Goal: Information Seeking & Learning: Find specific fact

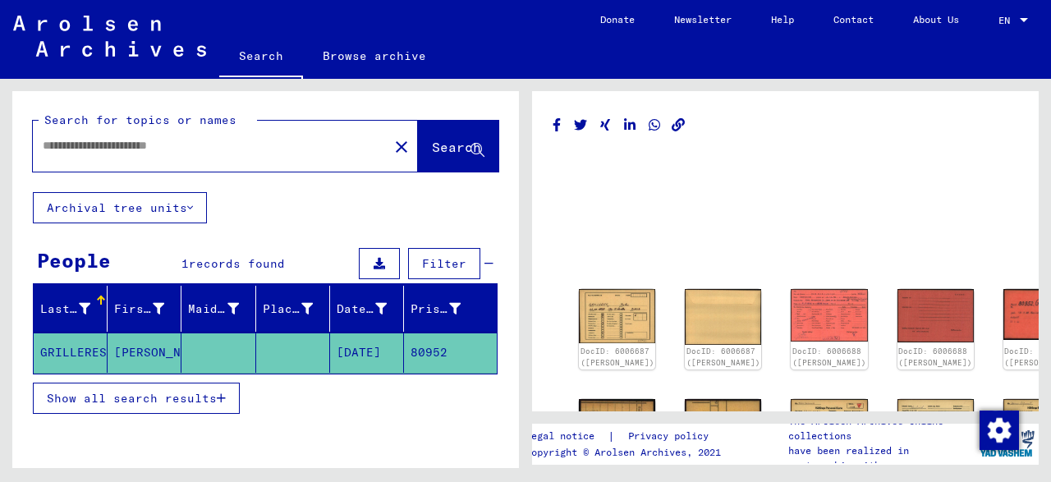
type input "*******"
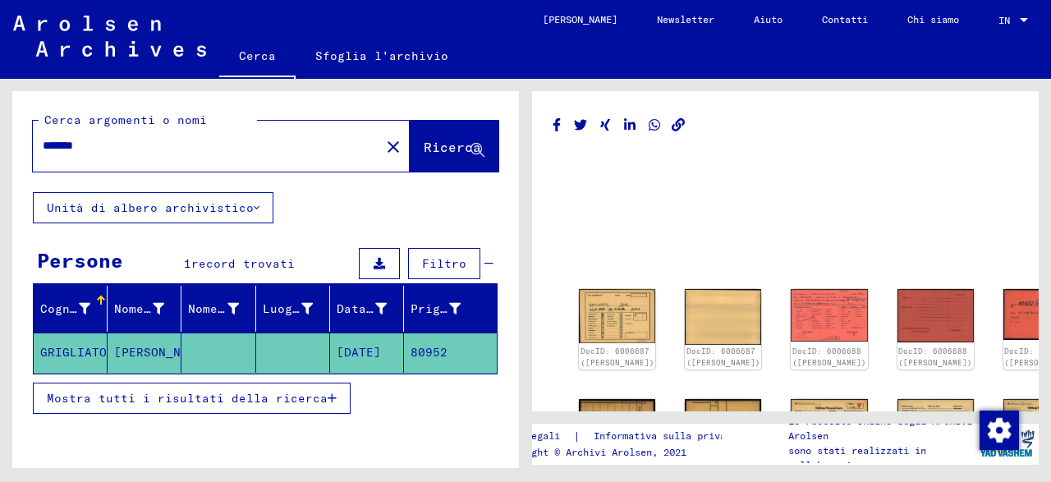
drag, startPoint x: 292, startPoint y: 140, endPoint x: 0, endPoint y: 174, distance: 293.6
click at [43, 154] on input "*******" at bounding box center [207, 145] width 328 height 17
type input "*********"
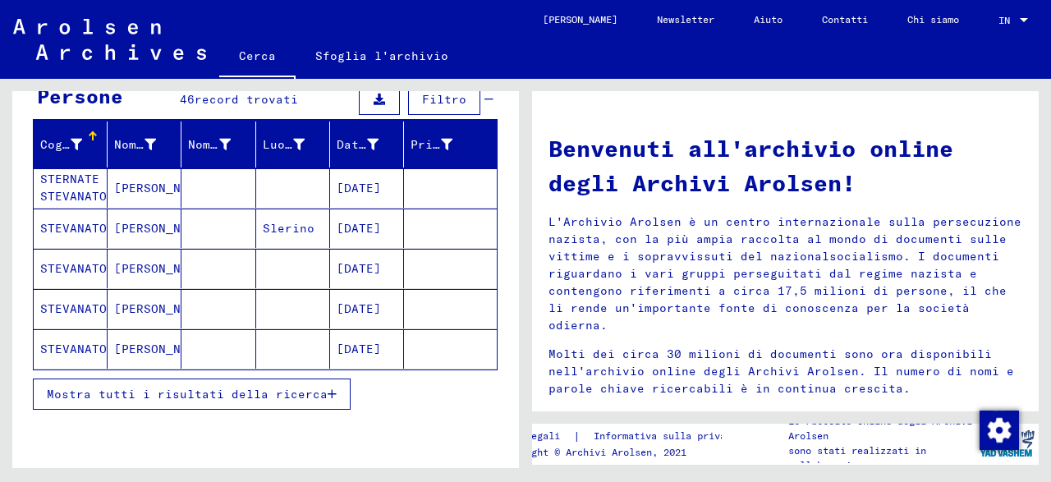
scroll to position [177, 0]
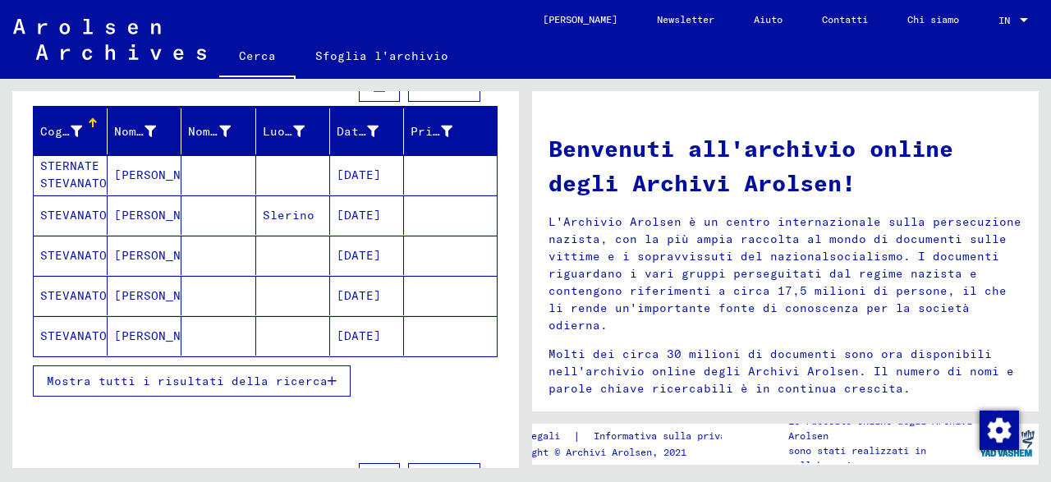
click at [219, 374] on span "Mostra tutti i risultati della ricerca" at bounding box center [187, 381] width 281 height 15
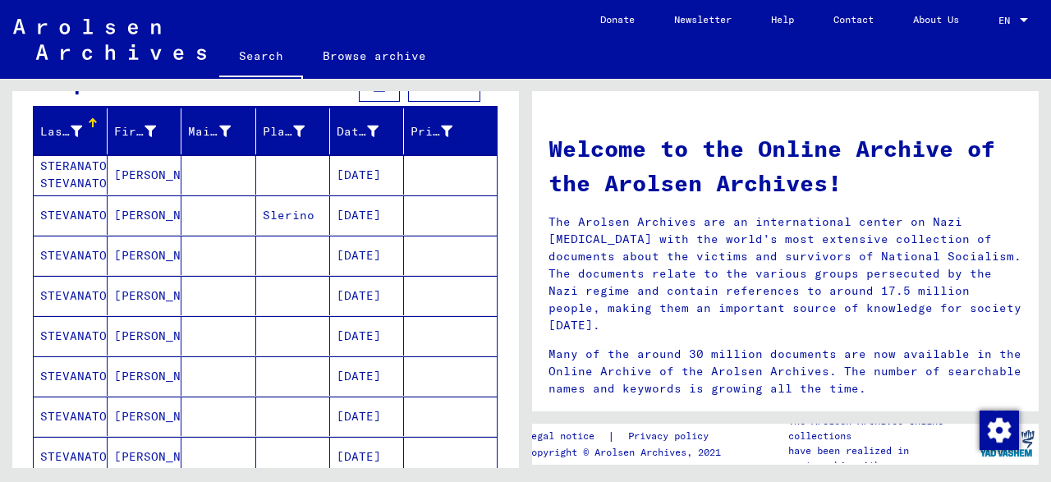
click at [0, 229] on div "Search for topics or names ********* close Search Archival tree units People 46…" at bounding box center [263, 273] width 526 height 389
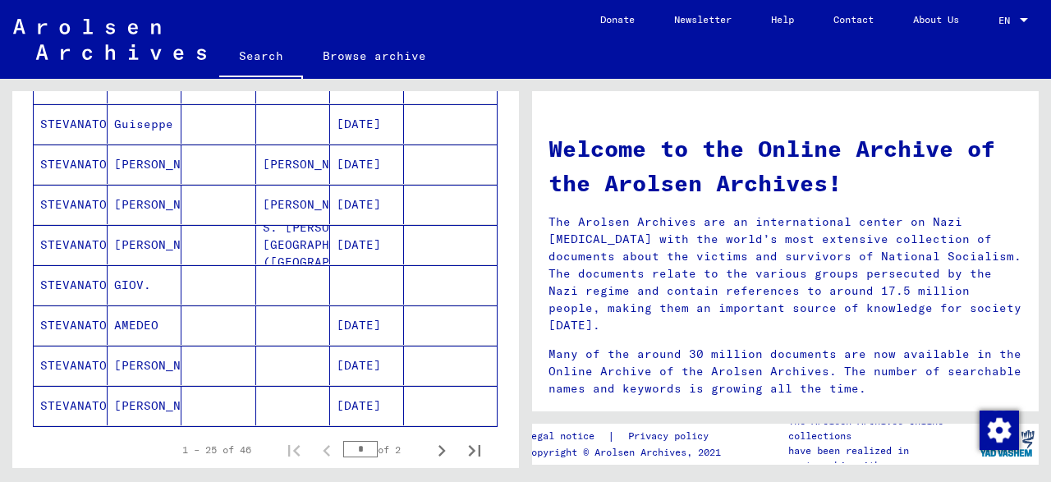
scroll to position [948, 0]
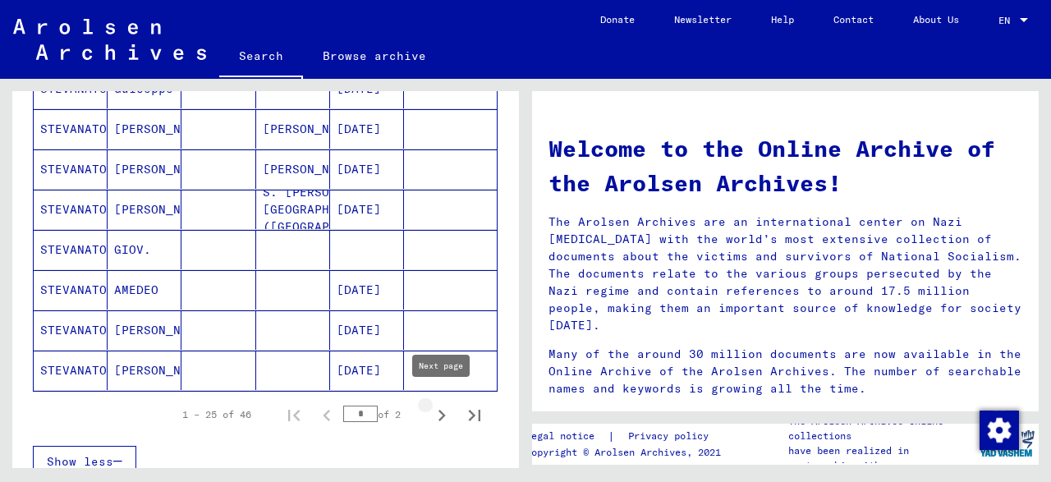
click at [440, 410] on icon "Next page" at bounding box center [442, 416] width 7 height 12
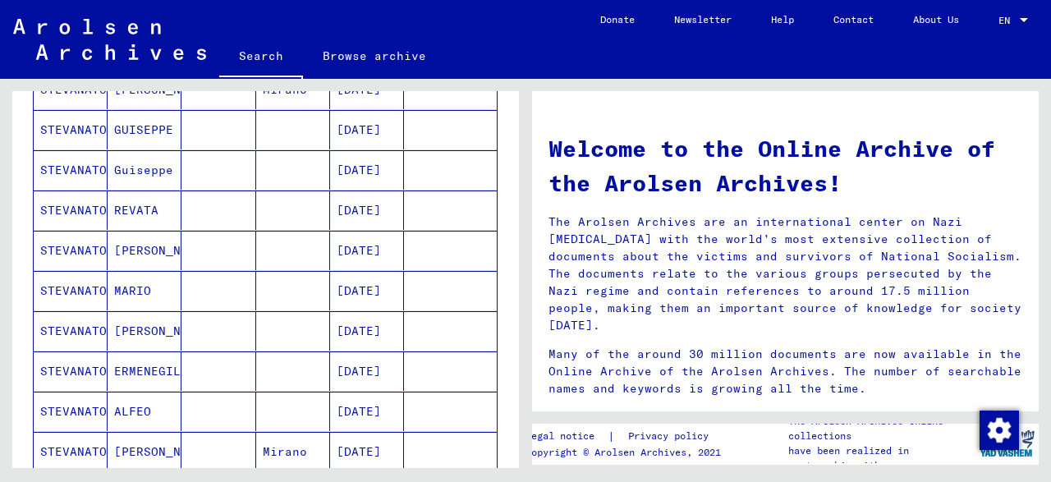
scroll to position [559, 0]
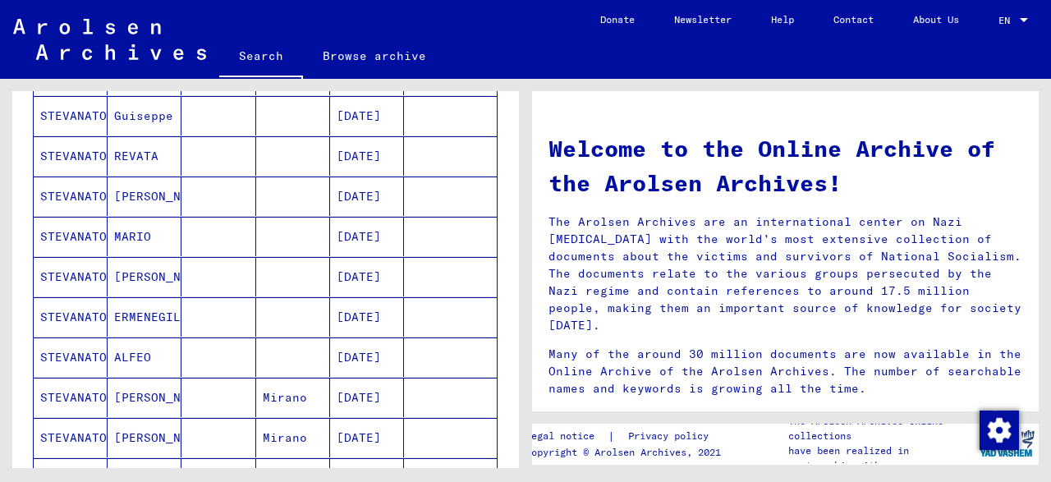
click at [140, 357] on mat-cell "ALFEO" at bounding box center [145, 357] width 74 height 39
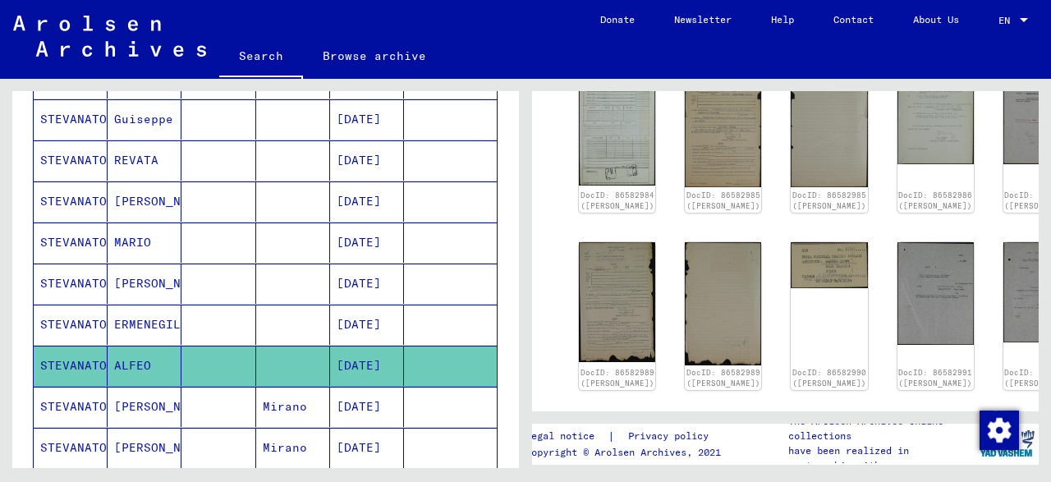
scroll to position [216, 0]
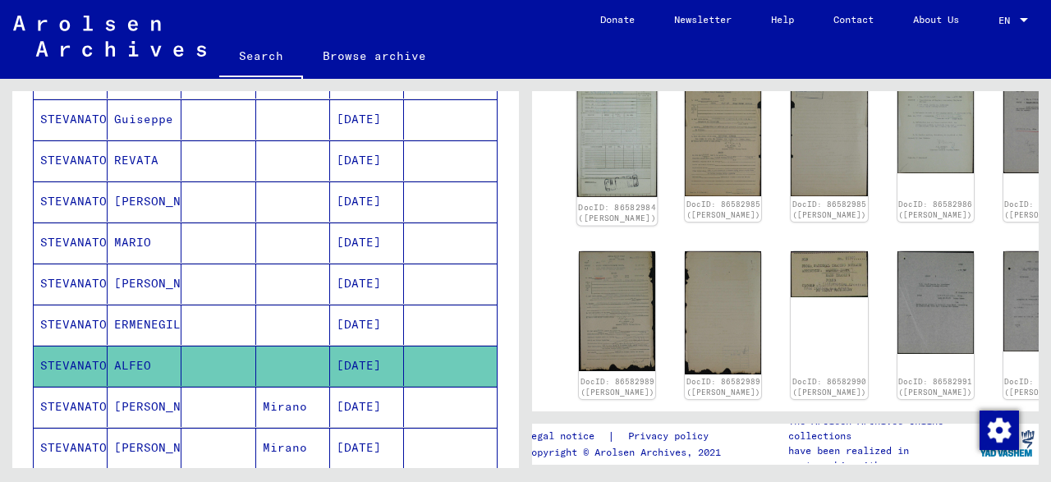
click at [591, 145] on img at bounding box center [617, 134] width 81 height 128
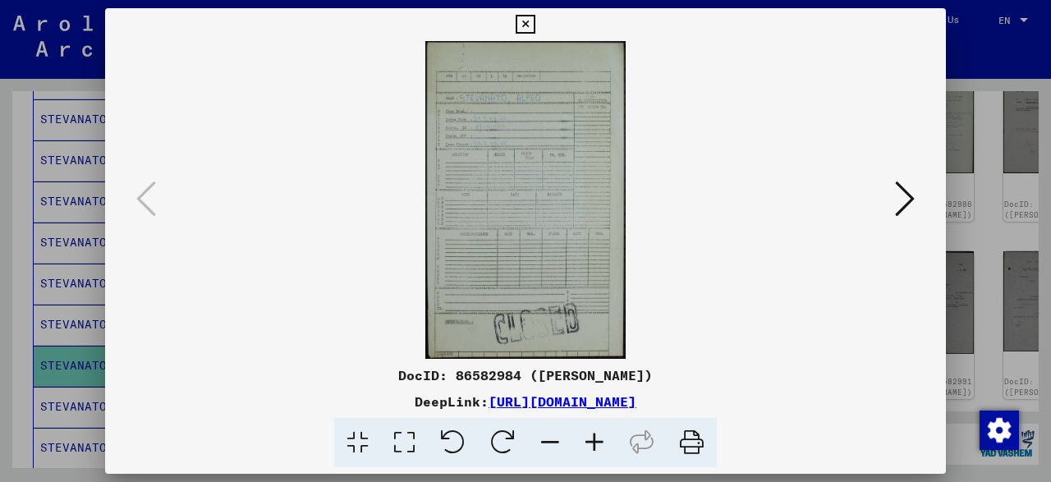
click at [531, 149] on img at bounding box center [525, 200] width 729 height 318
click at [405, 445] on icon at bounding box center [404, 443] width 47 height 50
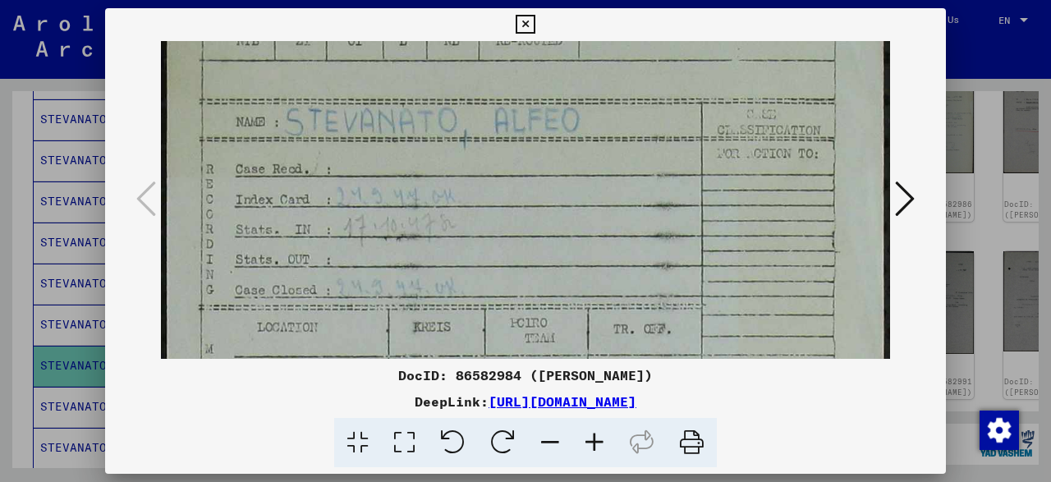
scroll to position [138, 0]
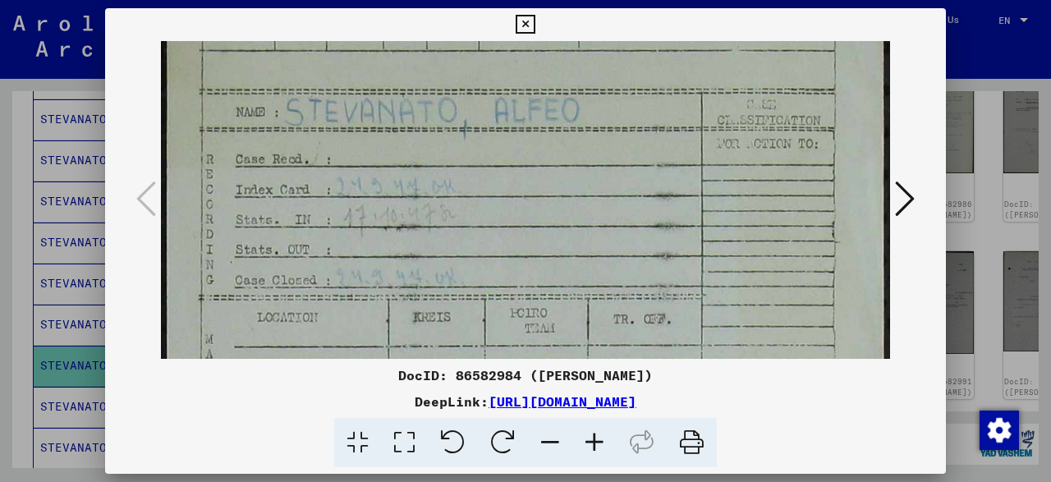
drag, startPoint x: 621, startPoint y: 286, endPoint x: 628, endPoint y: 150, distance: 135.7
click at [628, 150] on img at bounding box center [525, 483] width 729 height 1160
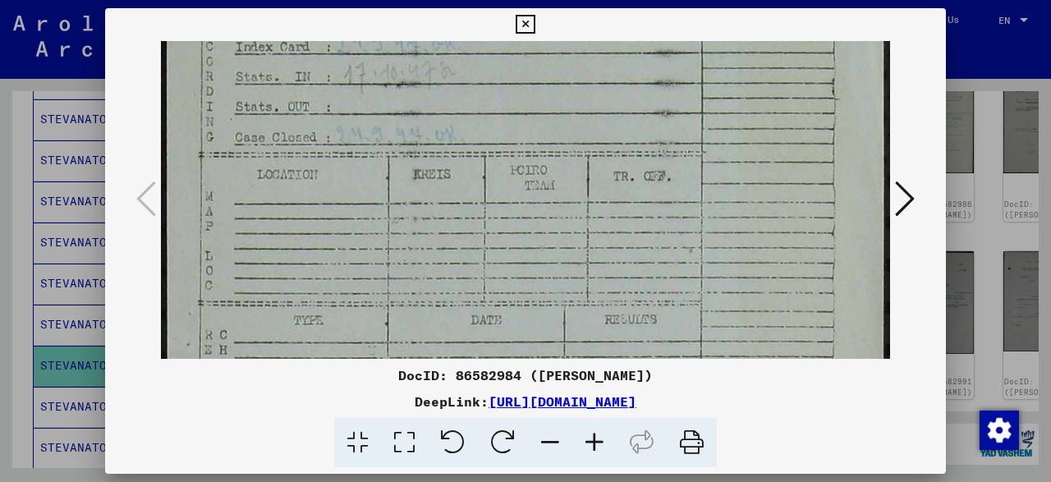
drag, startPoint x: 651, startPoint y: 261, endPoint x: 653, endPoint y: 119, distance: 142.1
click at [653, 119] on img at bounding box center [525, 340] width 729 height 1160
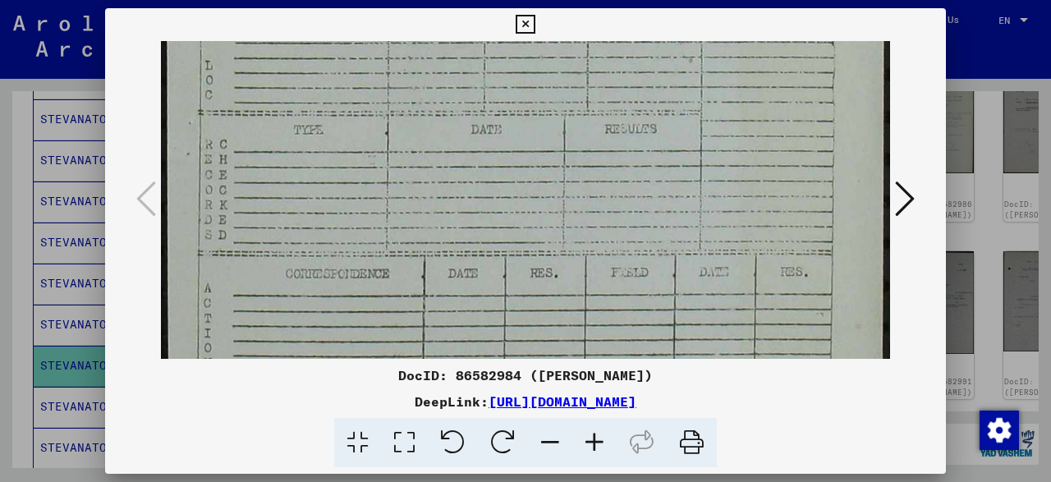
scroll to position [513, 0]
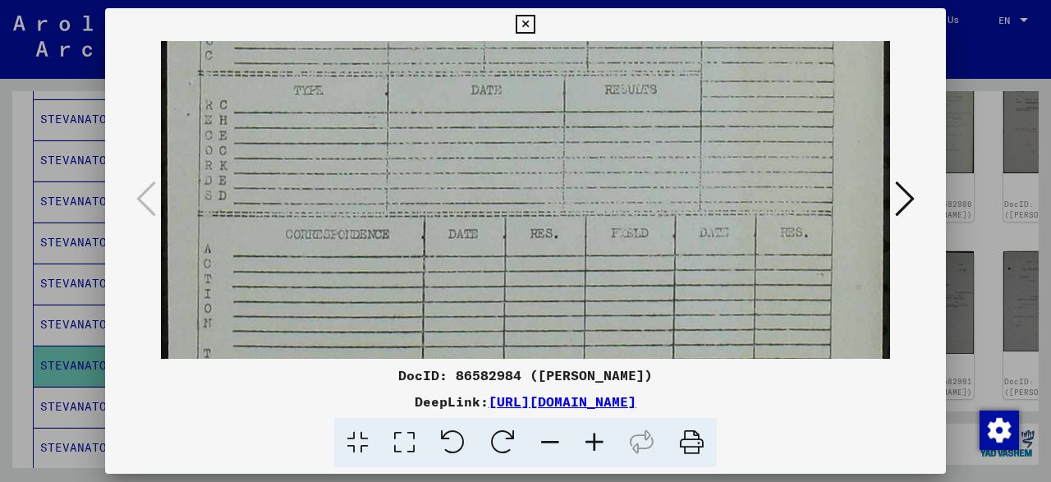
drag, startPoint x: 681, startPoint y: 277, endPoint x: 666, endPoint y: 44, distance: 232.9
click at [666, 44] on img at bounding box center [525, 110] width 729 height 1160
click at [904, 195] on icon at bounding box center [905, 198] width 20 height 39
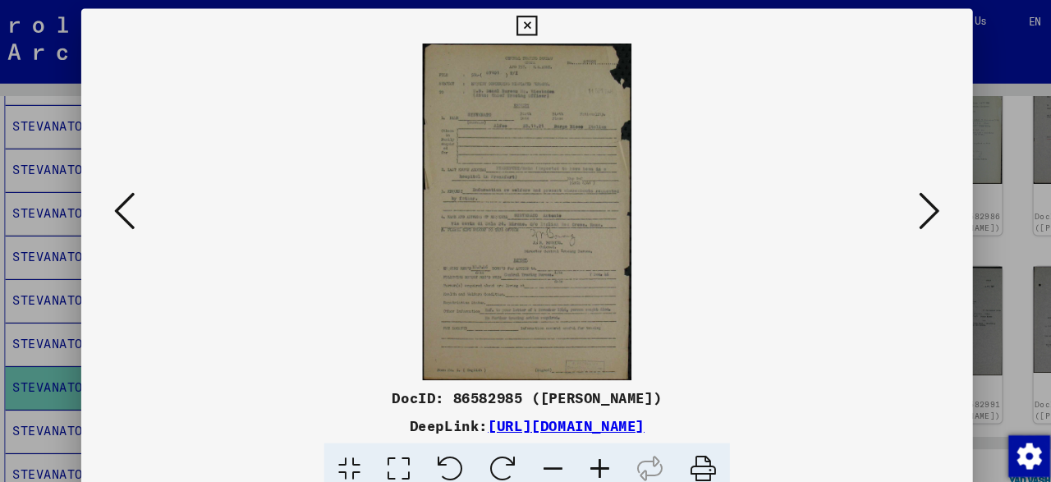
click at [896, 200] on button at bounding box center [905, 200] width 30 height 47
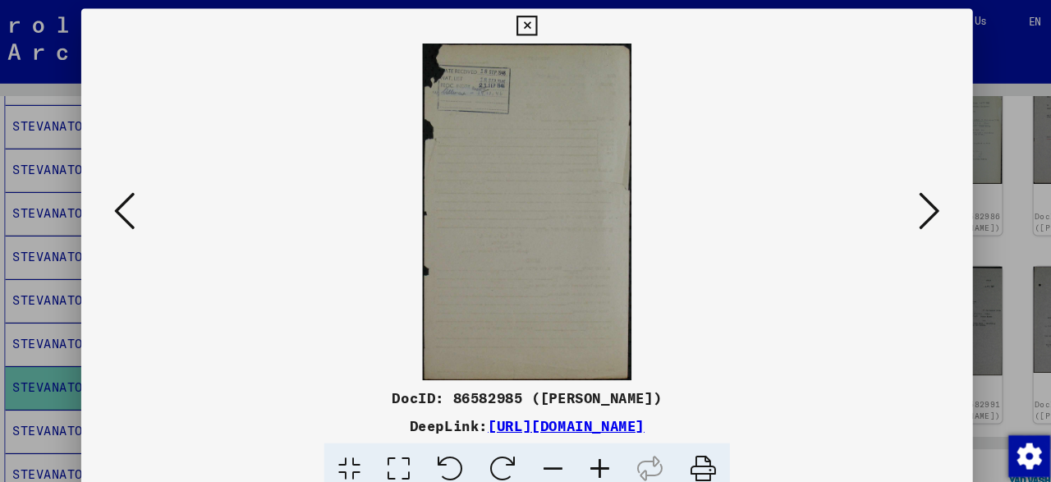
click at [902, 204] on icon at bounding box center [905, 198] width 20 height 39
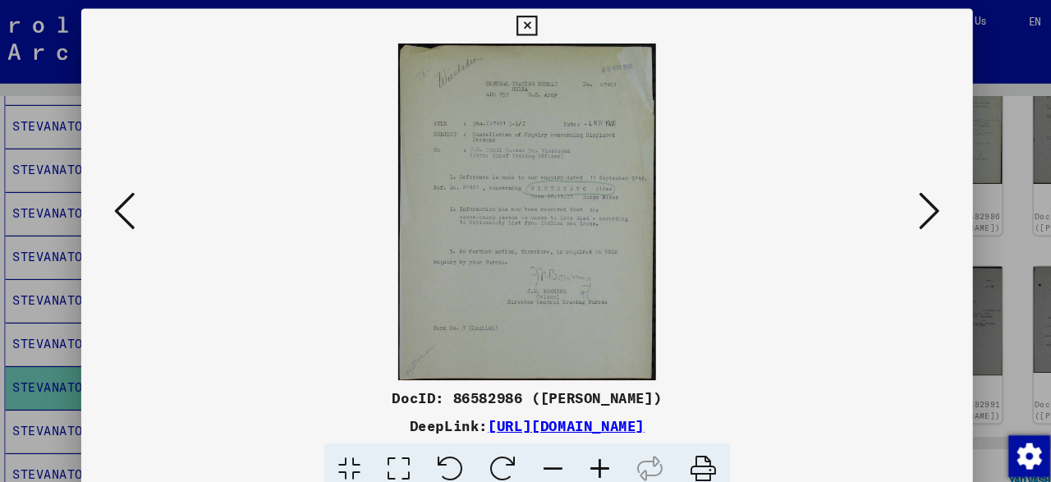
click at [137, 194] on icon at bounding box center [146, 198] width 20 height 39
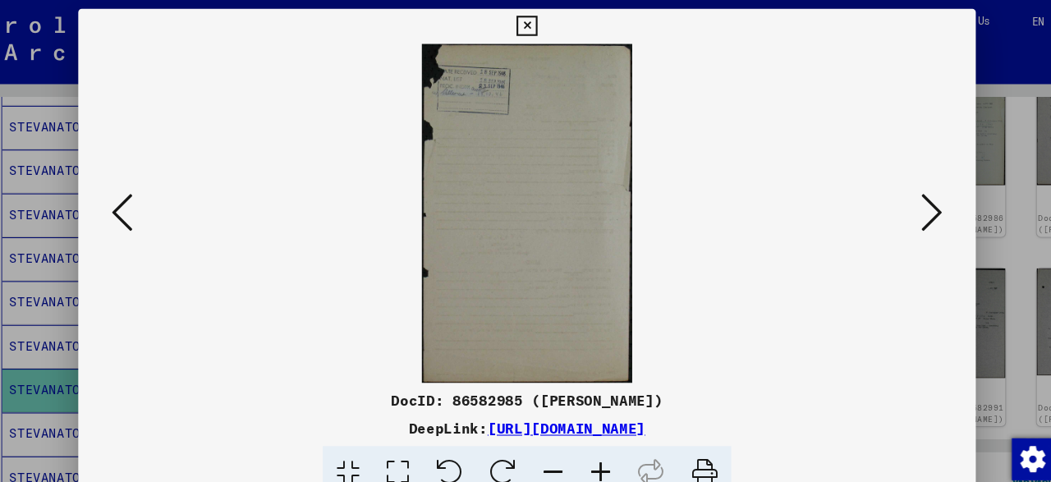
click at [901, 207] on icon at bounding box center [905, 198] width 20 height 39
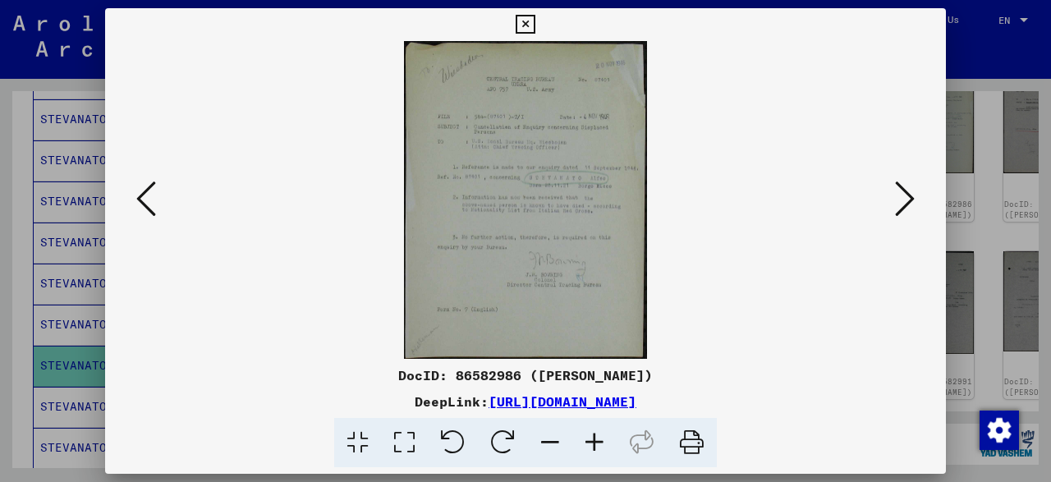
click at [904, 205] on icon at bounding box center [905, 198] width 20 height 39
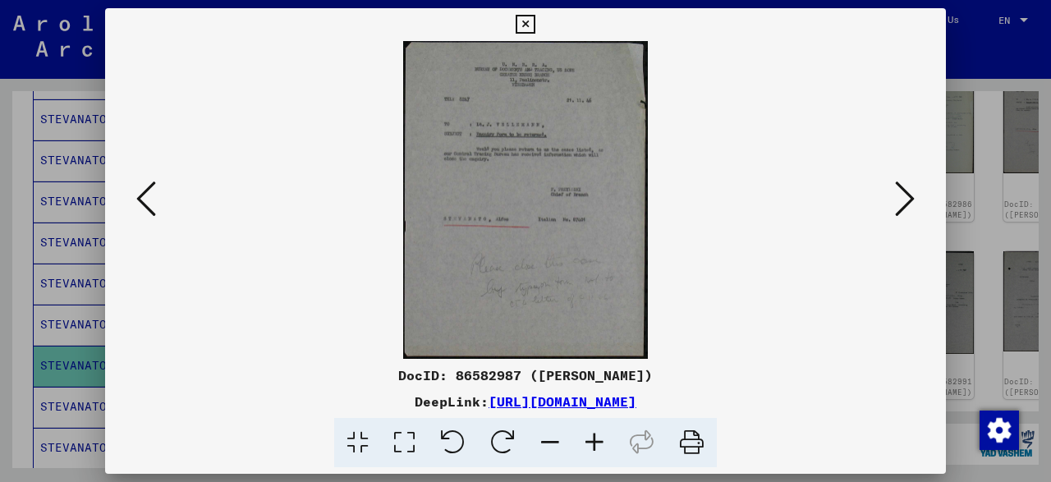
click at [898, 214] on icon at bounding box center [905, 198] width 20 height 39
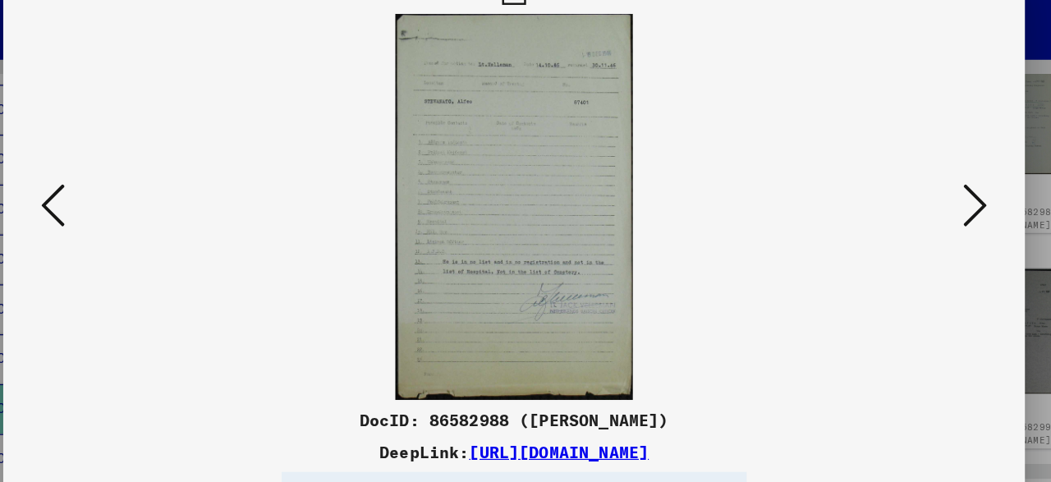
click at [897, 189] on icon at bounding box center [905, 198] width 20 height 39
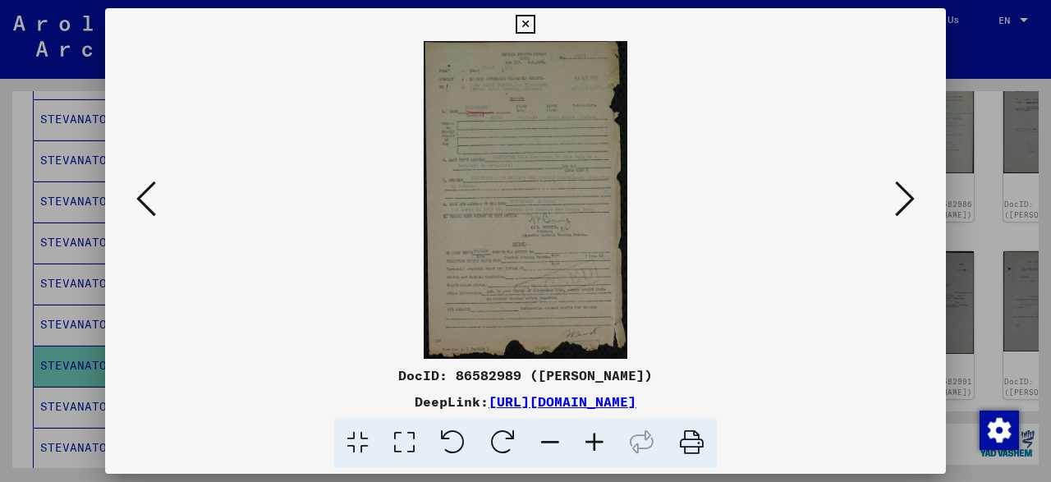
click at [890, 195] on img at bounding box center [525, 200] width 729 height 318
click at [909, 200] on icon at bounding box center [905, 198] width 20 height 39
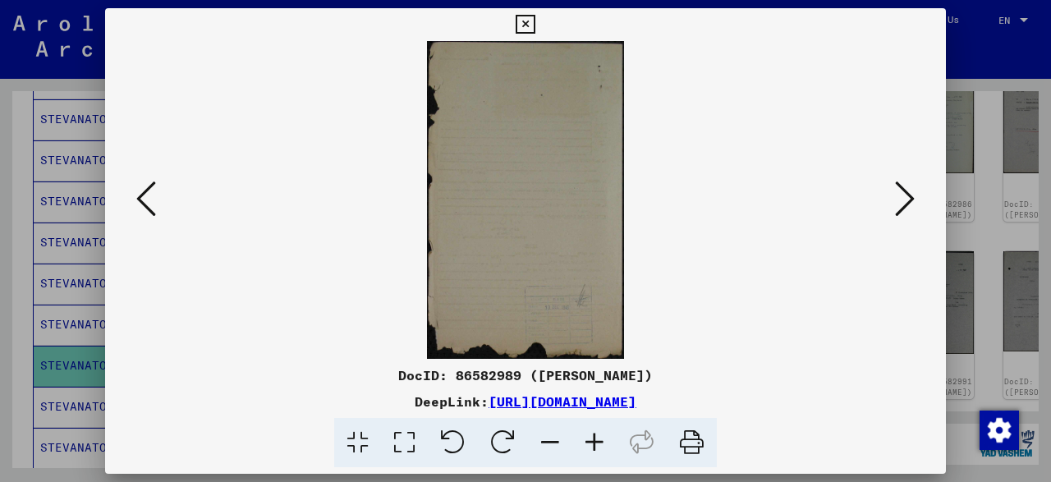
click at [909, 200] on icon at bounding box center [905, 198] width 20 height 39
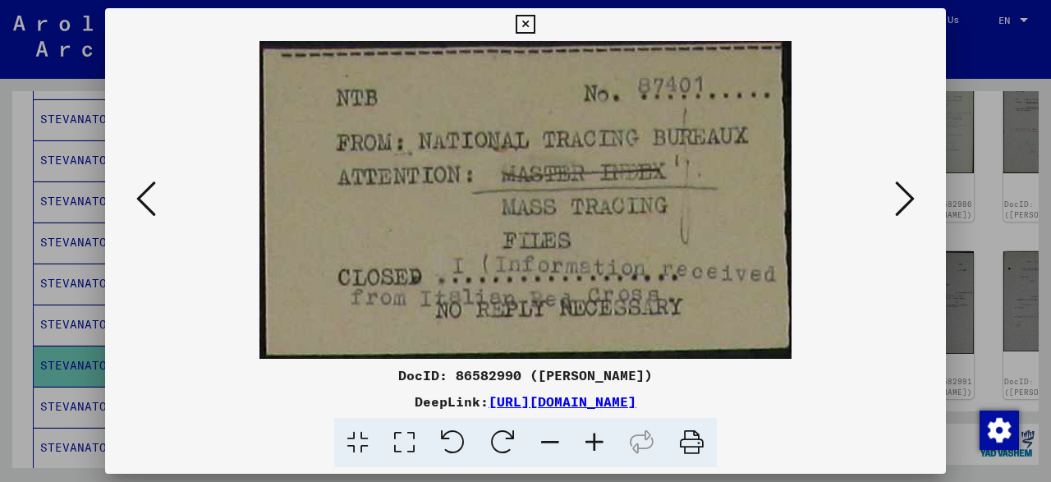
click at [909, 200] on icon at bounding box center [905, 198] width 20 height 39
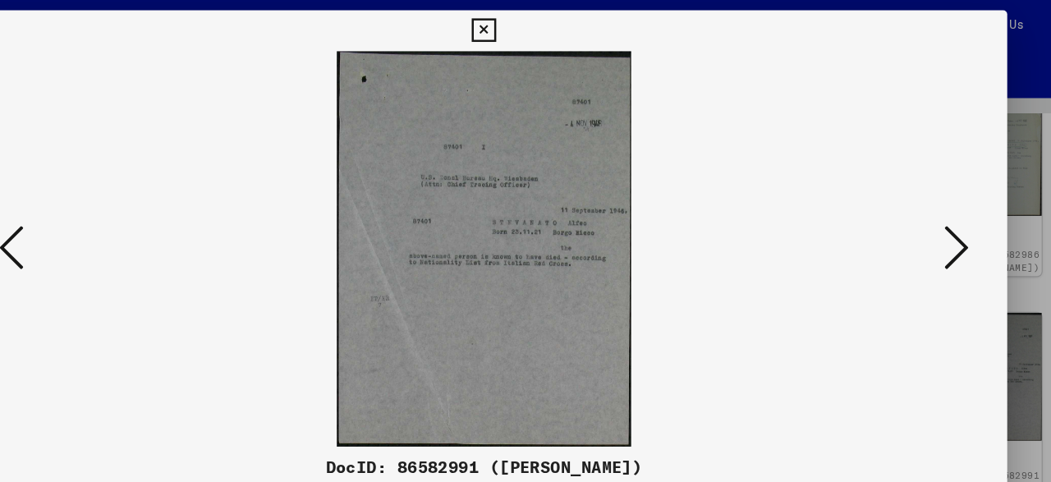
click at [909, 214] on icon at bounding box center [905, 198] width 20 height 39
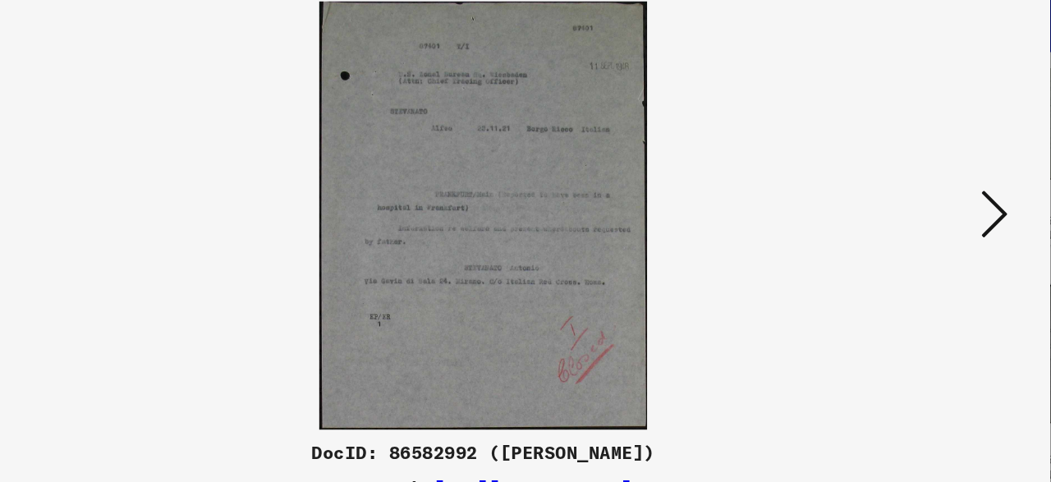
click at [900, 211] on icon at bounding box center [905, 198] width 20 height 39
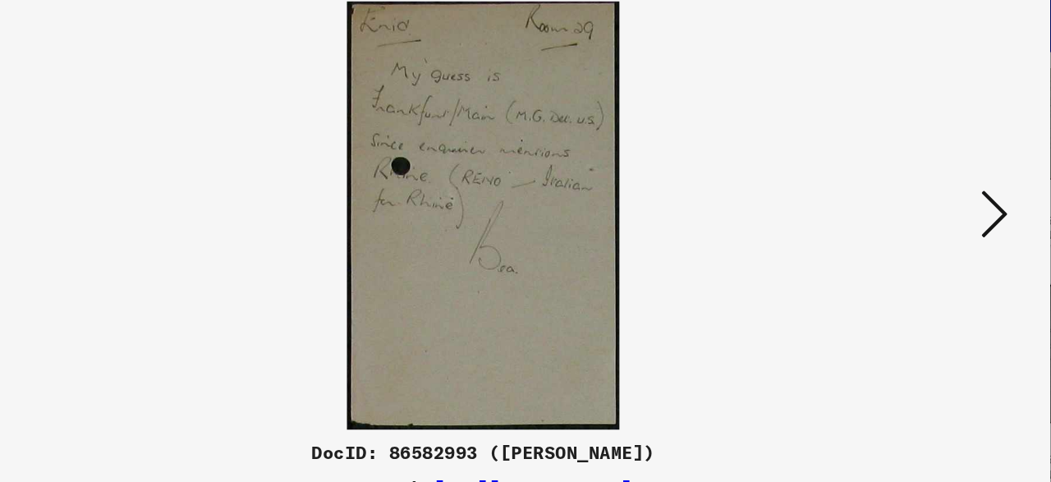
click at [900, 209] on icon at bounding box center [905, 198] width 20 height 39
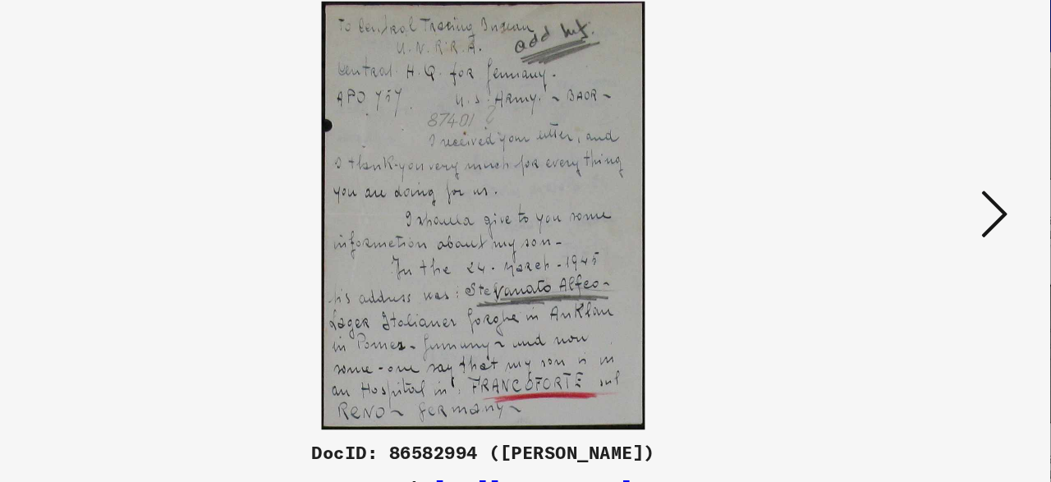
click at [900, 209] on icon at bounding box center [905, 198] width 20 height 39
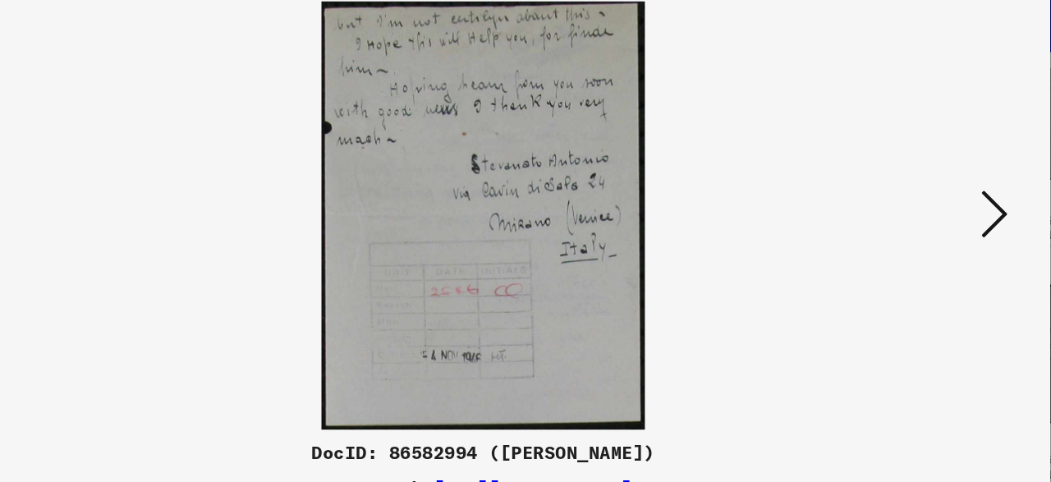
click at [900, 209] on icon at bounding box center [905, 198] width 20 height 39
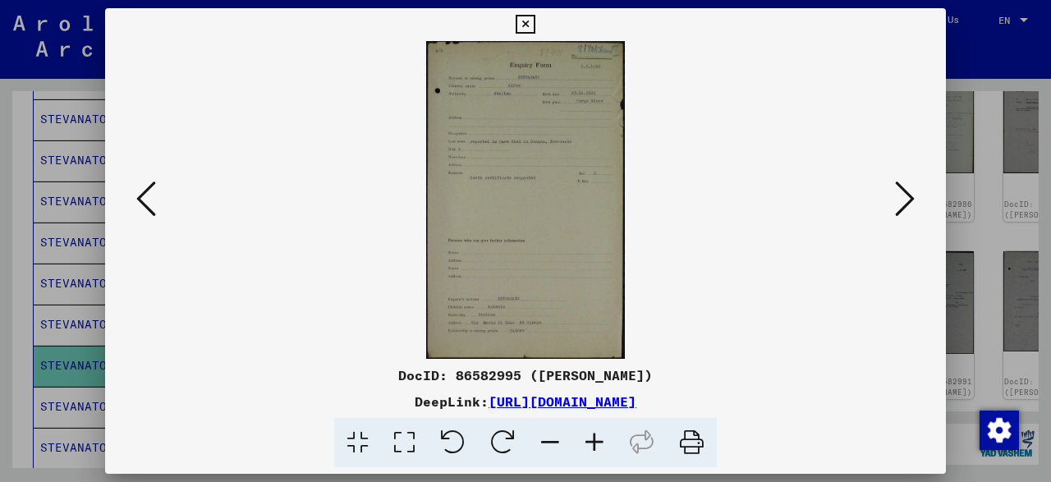
click at [904, 193] on icon at bounding box center [905, 198] width 20 height 39
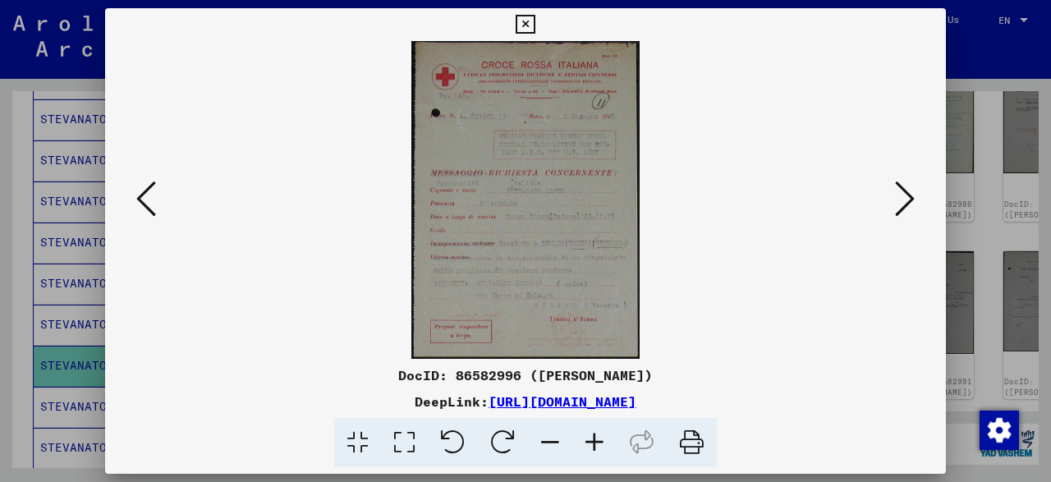
click at [898, 213] on icon at bounding box center [905, 198] width 20 height 39
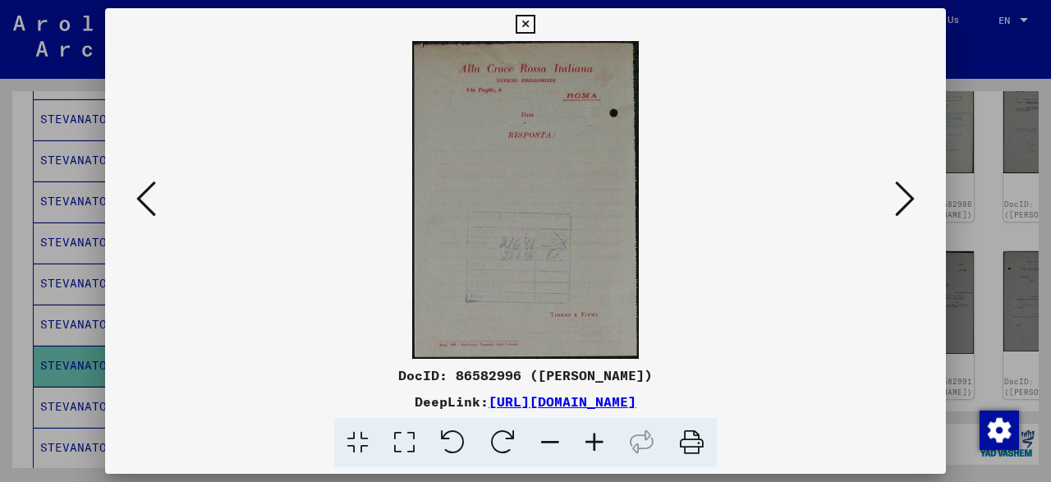
click at [896, 208] on button at bounding box center [905, 200] width 30 height 47
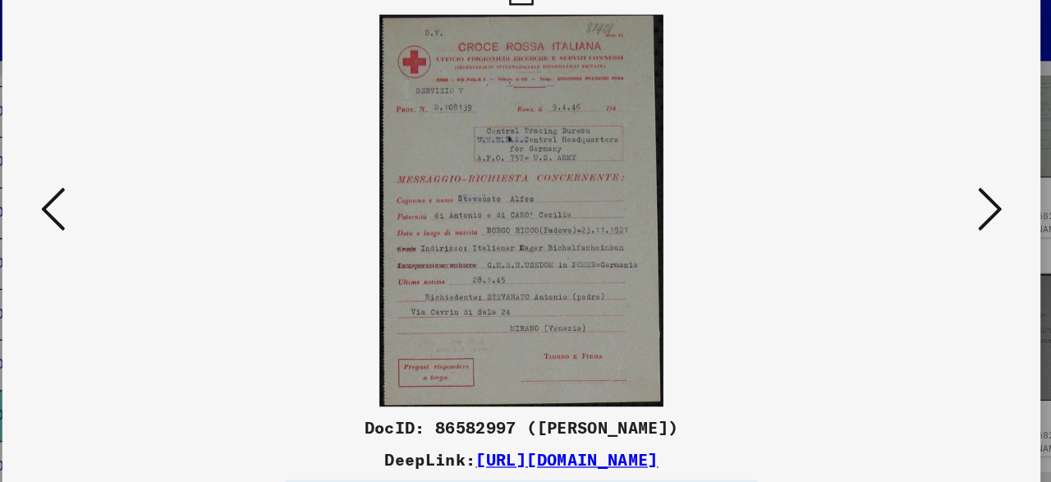
click at [913, 186] on icon at bounding box center [905, 198] width 20 height 39
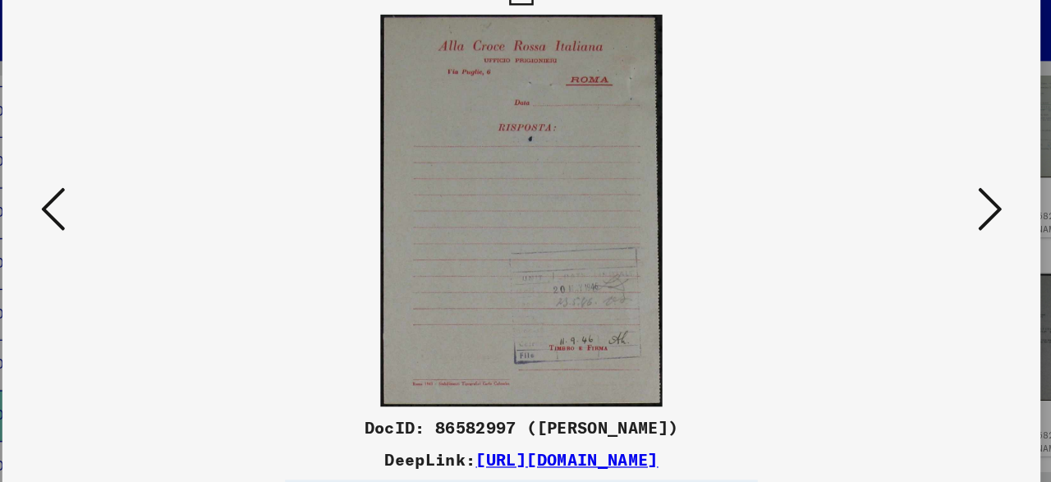
click at [913, 186] on icon at bounding box center [905, 198] width 20 height 39
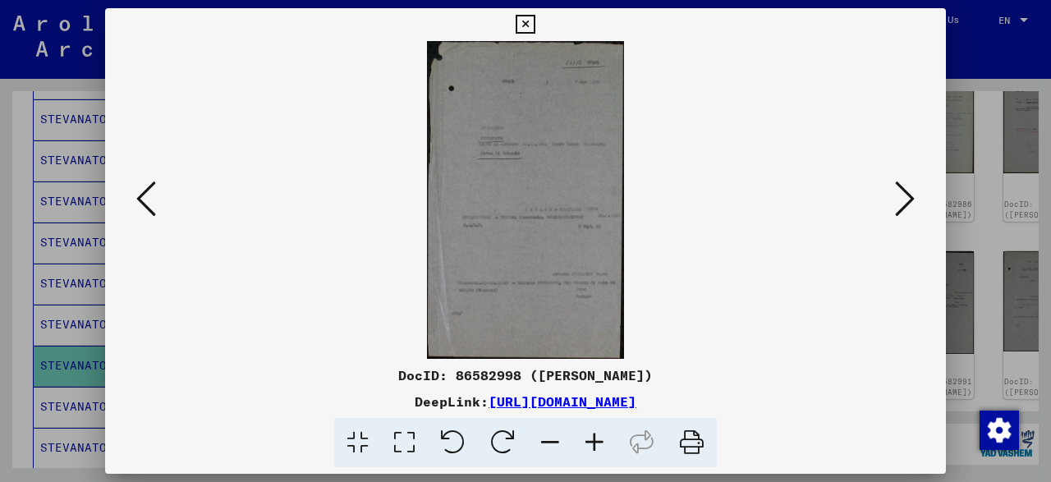
click at [904, 214] on icon at bounding box center [905, 198] width 20 height 39
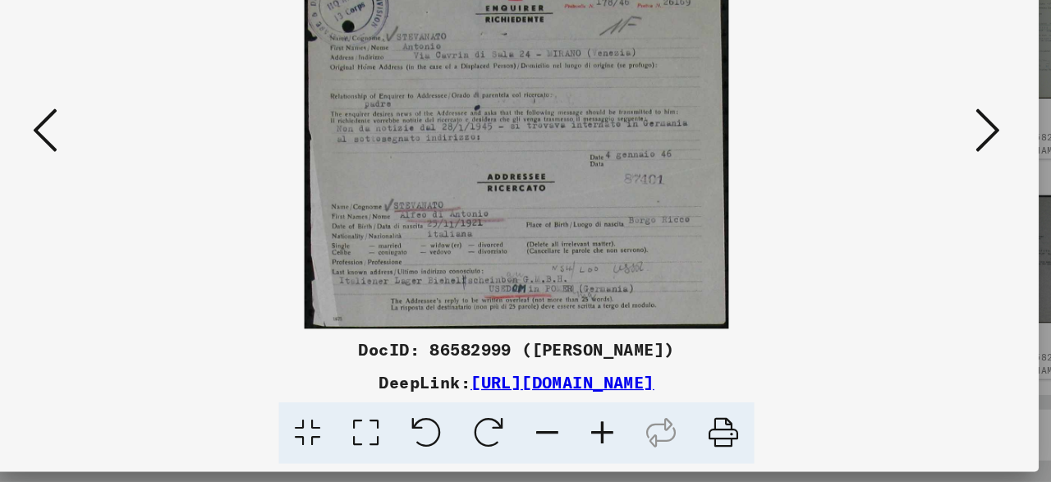
click at [899, 203] on icon at bounding box center [905, 198] width 20 height 39
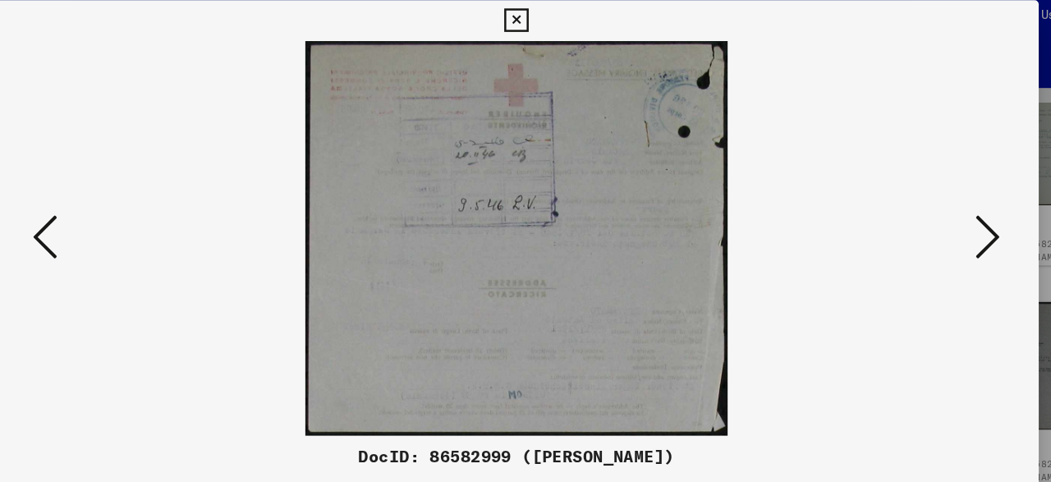
click at [905, 195] on icon at bounding box center [905, 198] width 20 height 39
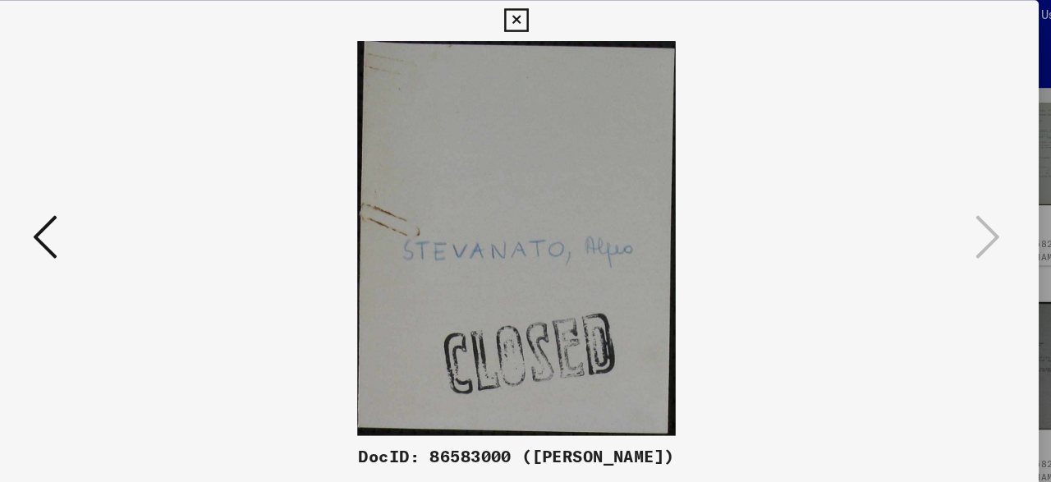
click at [146, 214] on icon at bounding box center [146, 198] width 20 height 39
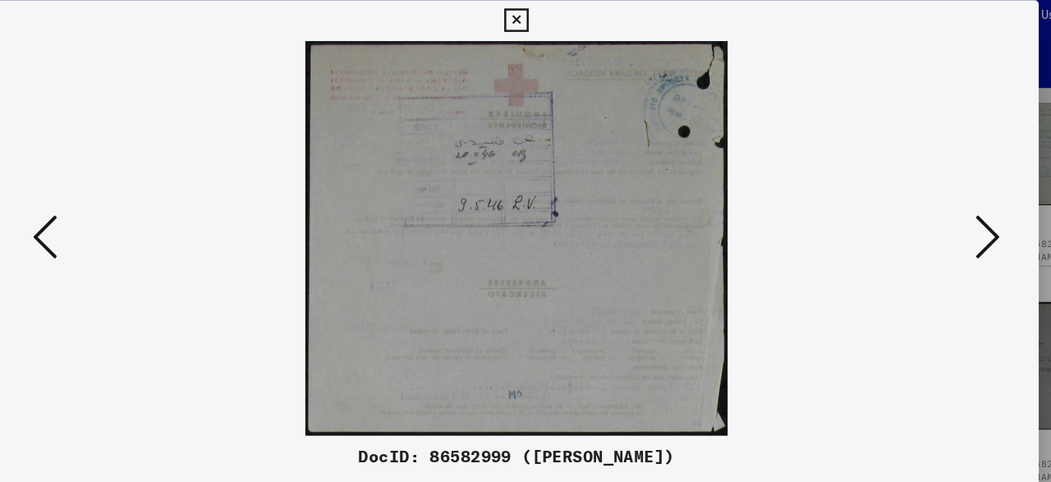
click at [146, 214] on icon at bounding box center [146, 198] width 20 height 39
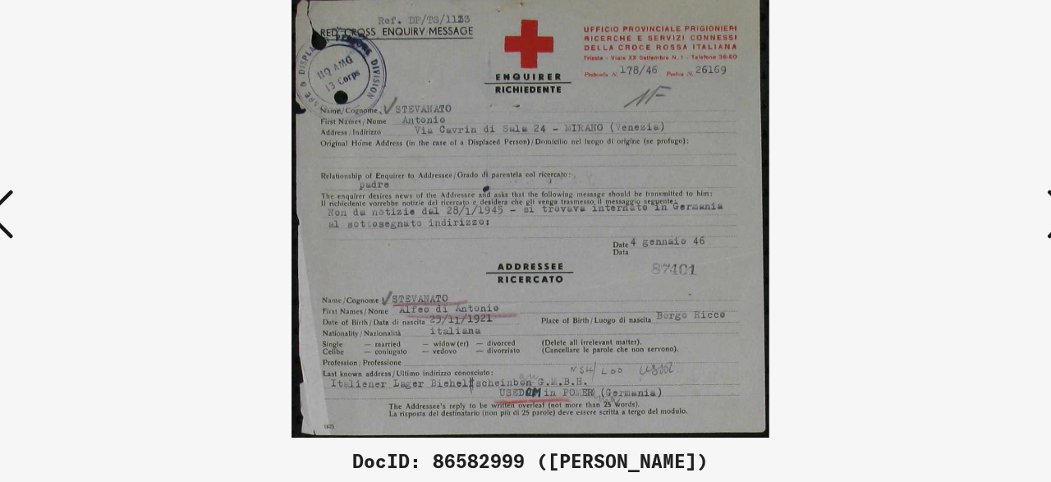
click at [152, 200] on icon at bounding box center [146, 198] width 20 height 39
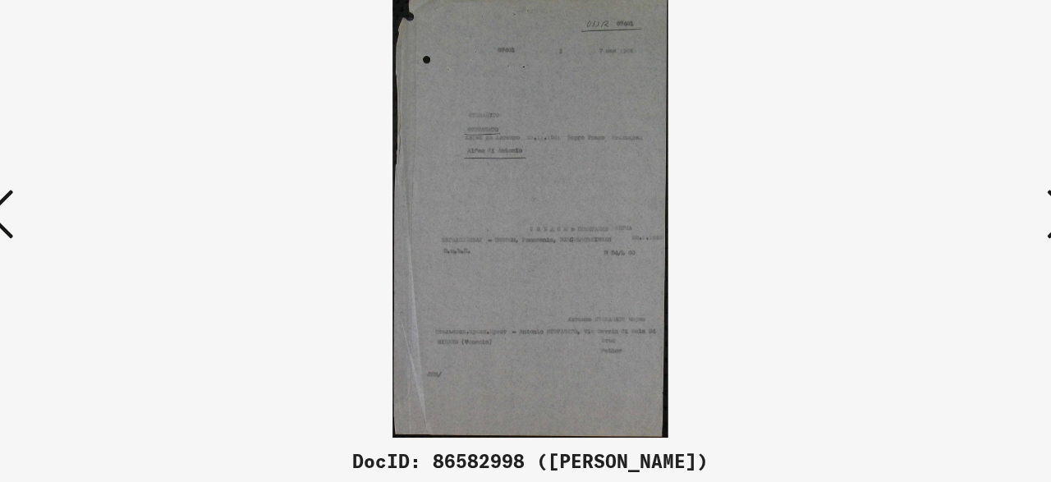
click at [152, 200] on icon at bounding box center [146, 198] width 20 height 39
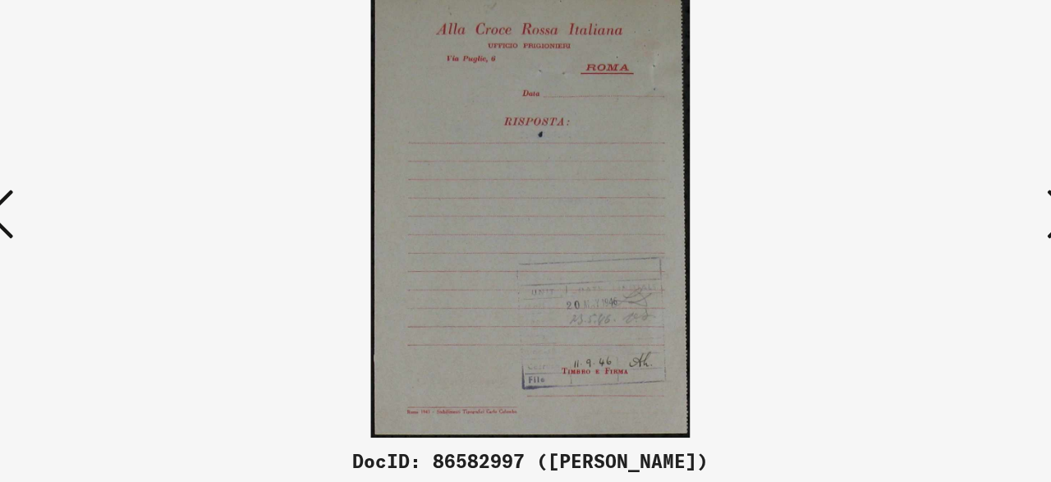
click at [152, 200] on icon at bounding box center [146, 198] width 20 height 39
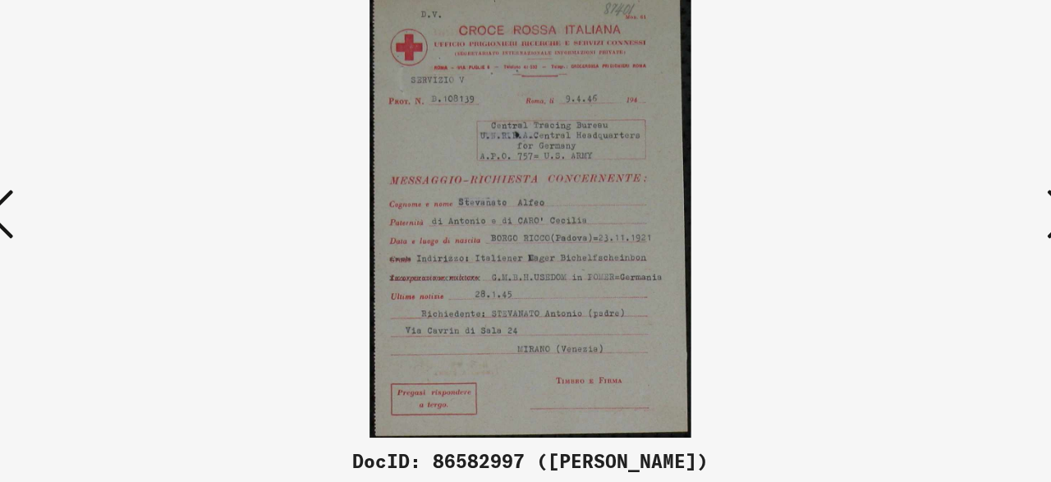
click at [152, 200] on icon at bounding box center [146, 198] width 20 height 39
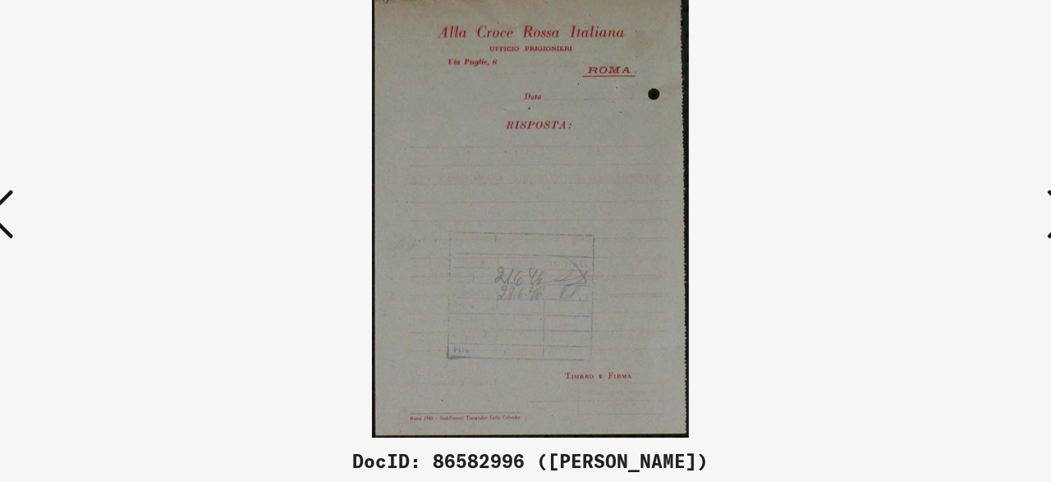
click at [152, 200] on icon at bounding box center [146, 198] width 20 height 39
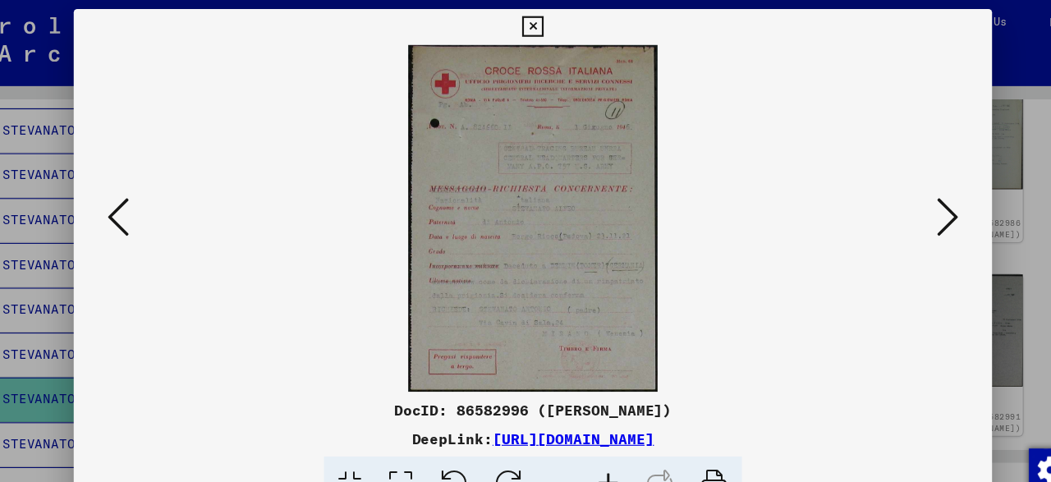
click at [163, 214] on img at bounding box center [525, 200] width 729 height 318
click at [153, 214] on icon at bounding box center [146, 198] width 20 height 39
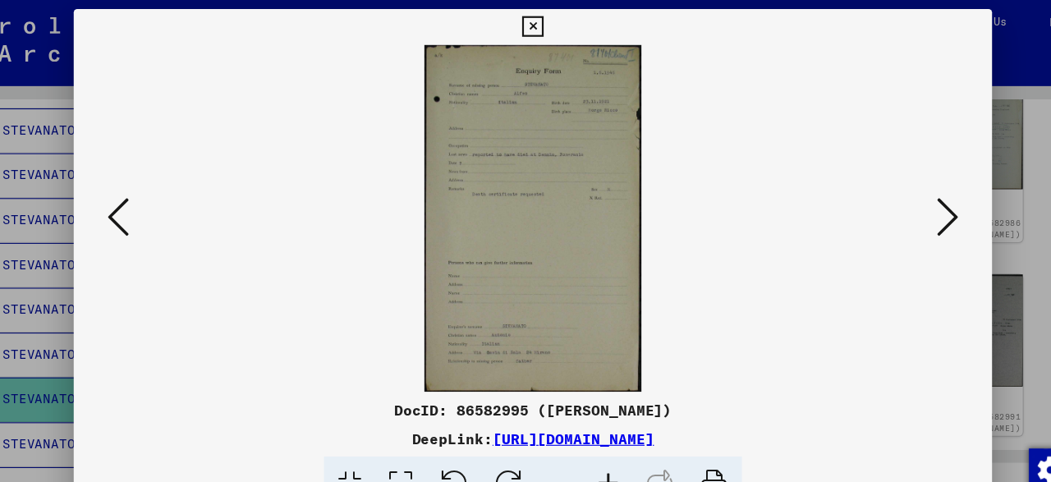
click at [153, 214] on icon at bounding box center [146, 198] width 20 height 39
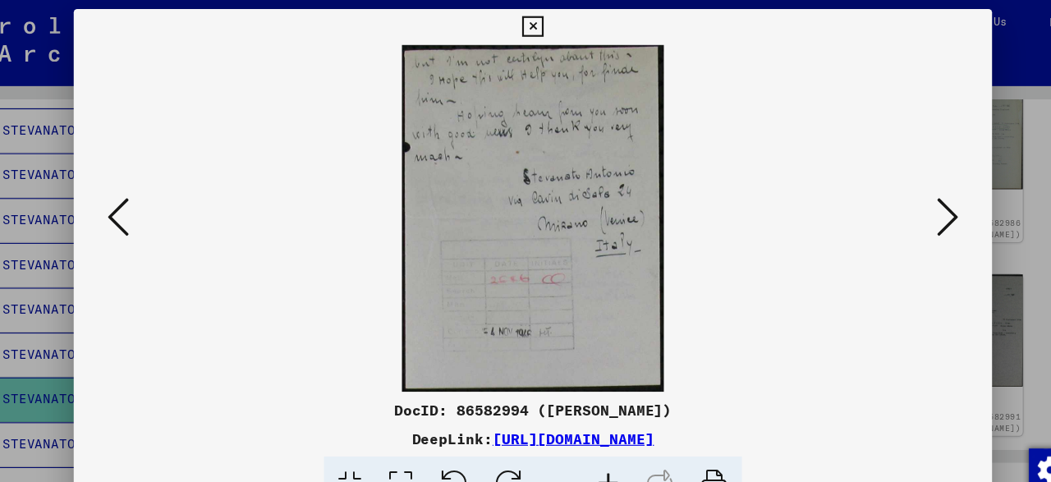
click at [153, 214] on icon at bounding box center [146, 198] width 20 height 39
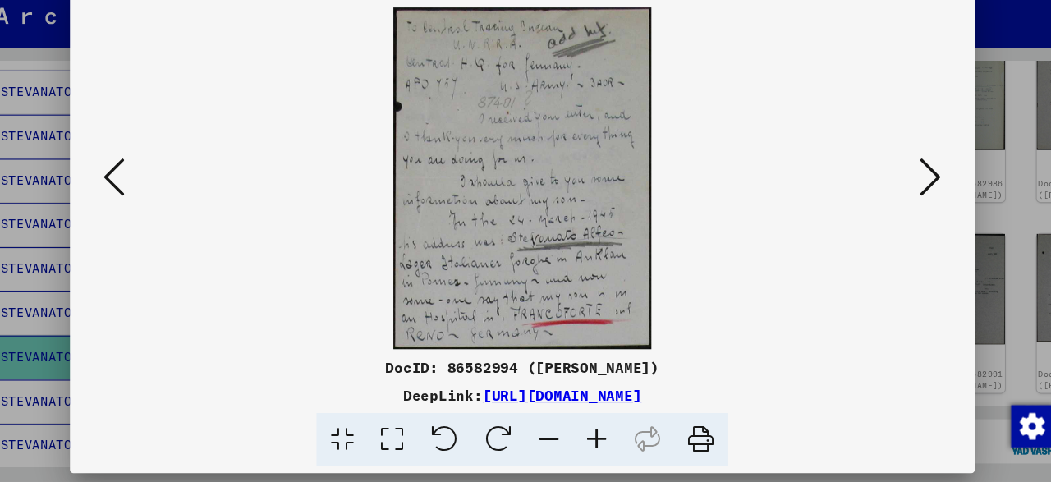
click at [137, 192] on icon at bounding box center [146, 198] width 20 height 39
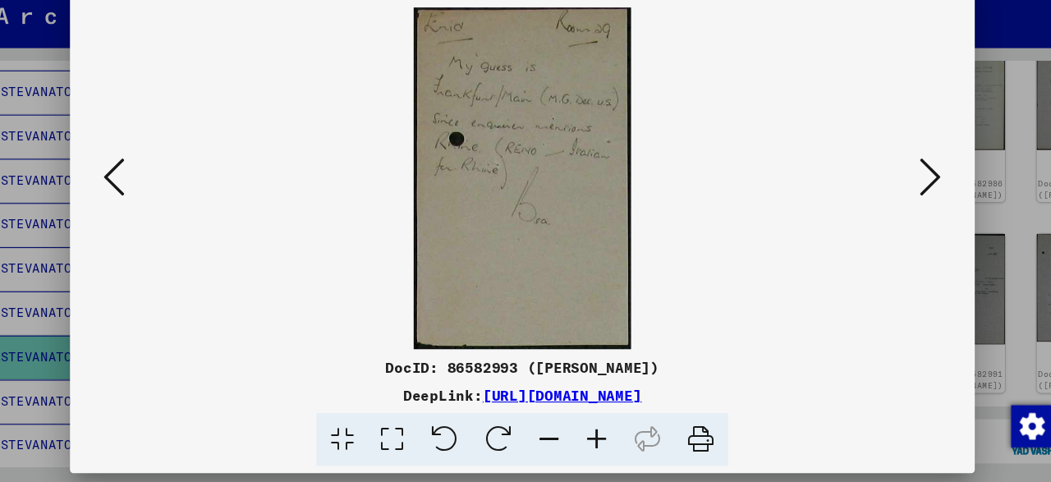
click at [137, 192] on icon at bounding box center [146, 198] width 20 height 39
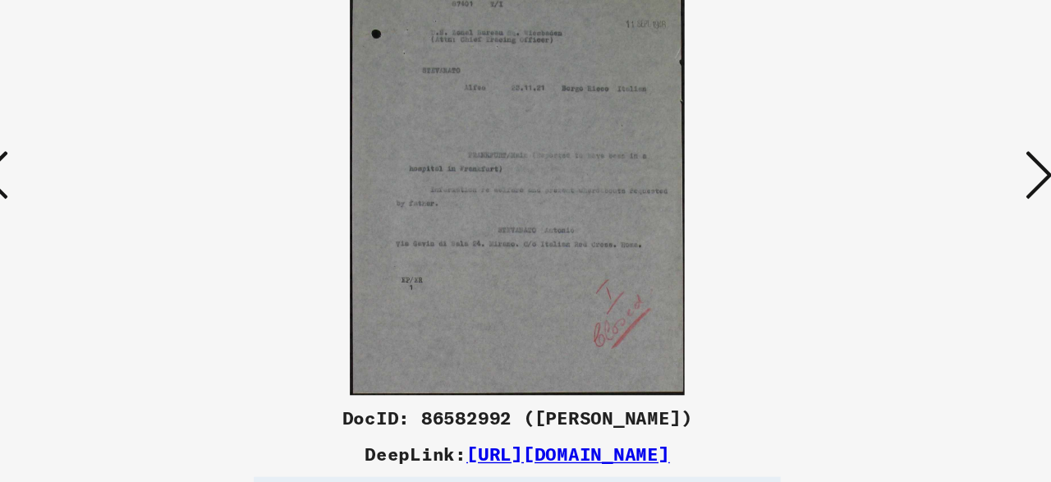
click at [151, 200] on icon at bounding box center [146, 198] width 20 height 39
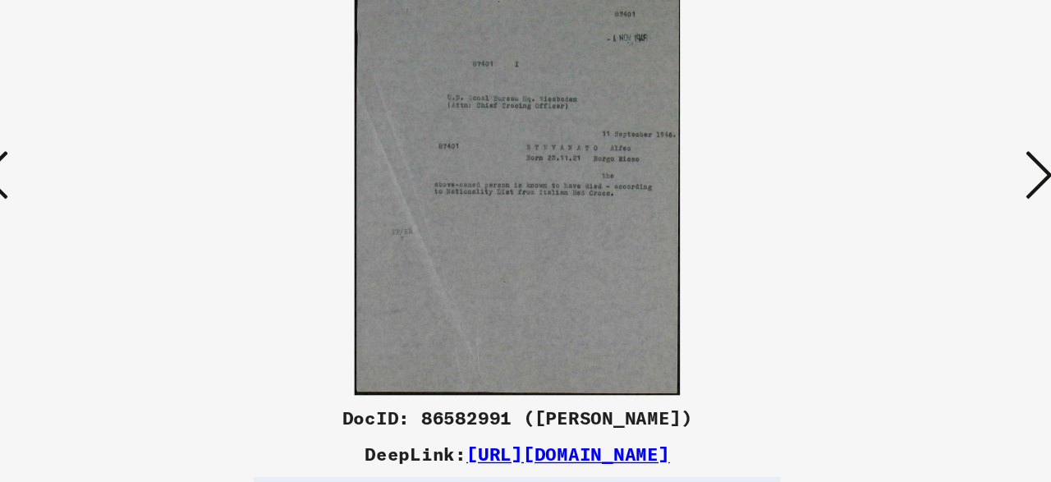
click at [151, 200] on icon at bounding box center [146, 198] width 20 height 39
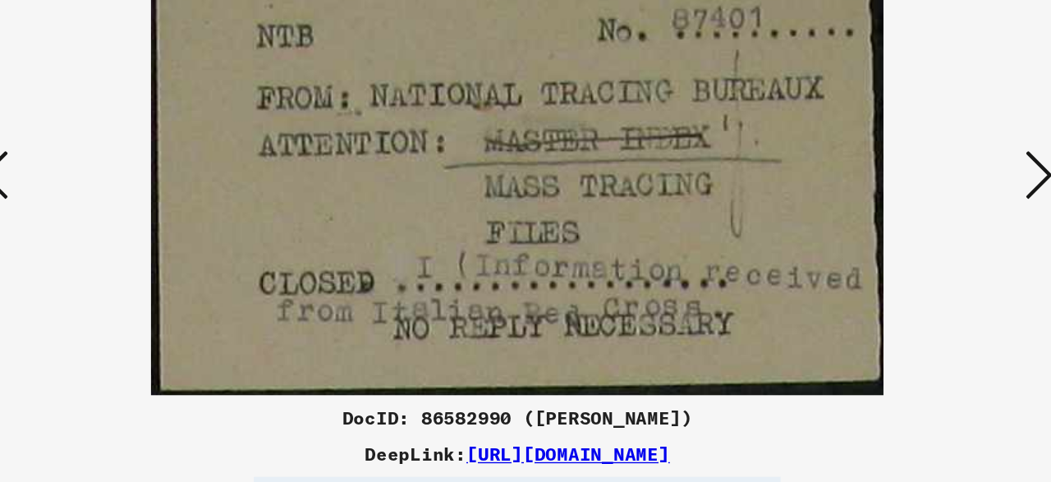
click at [151, 200] on icon at bounding box center [146, 198] width 20 height 39
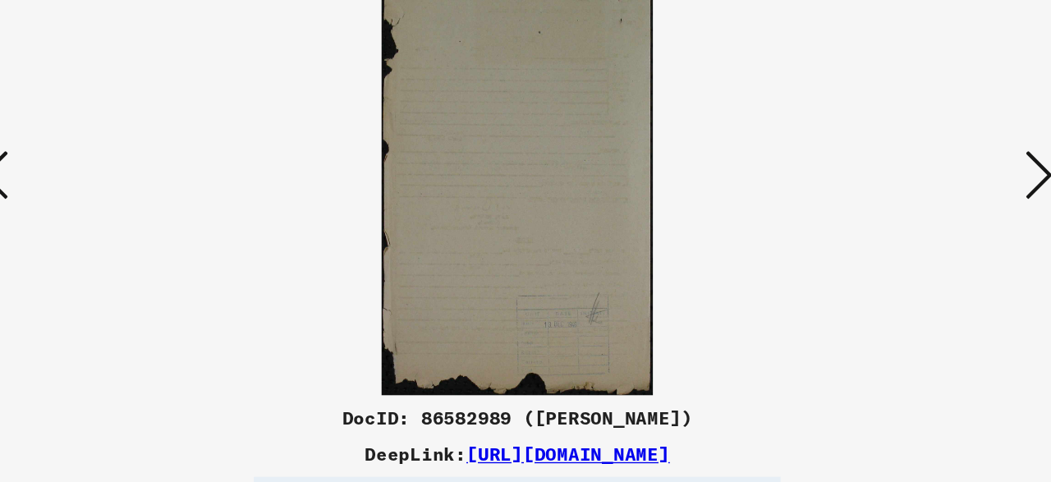
click at [151, 200] on icon at bounding box center [146, 198] width 20 height 39
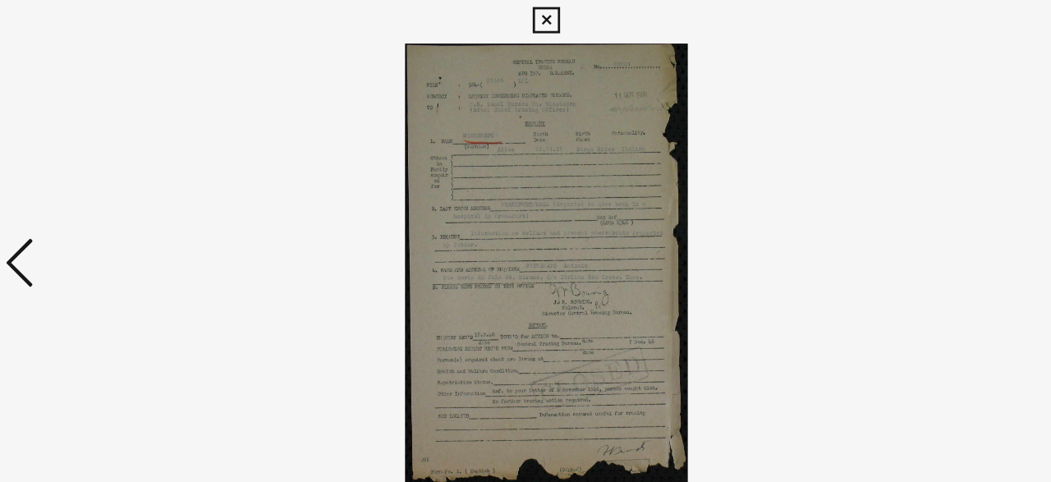
click at [147, 206] on icon at bounding box center [146, 198] width 20 height 39
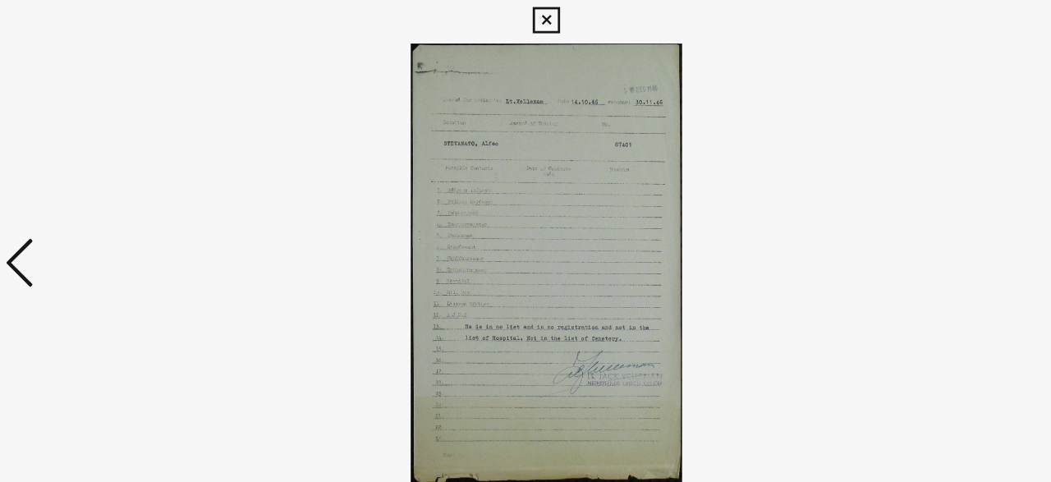
click at [147, 206] on icon at bounding box center [146, 198] width 20 height 39
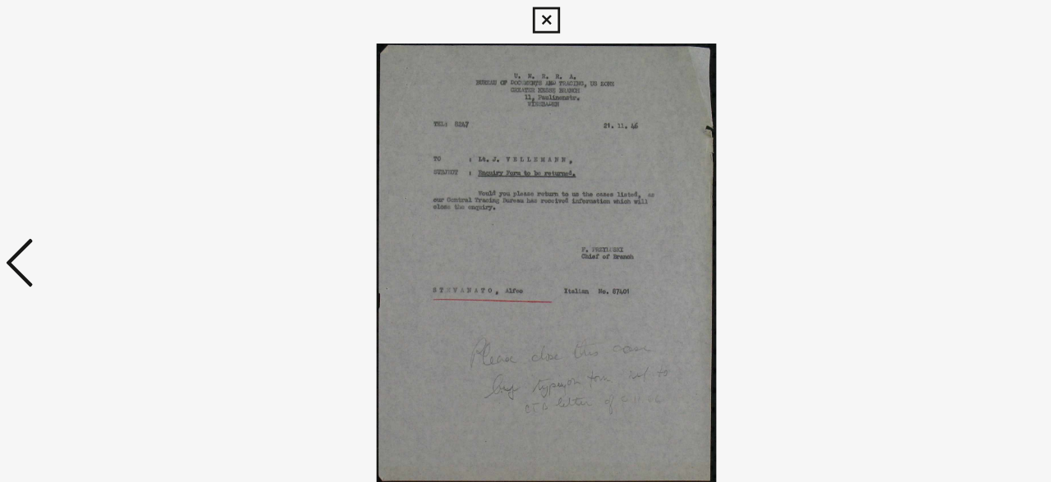
click at [147, 206] on icon at bounding box center [146, 198] width 20 height 39
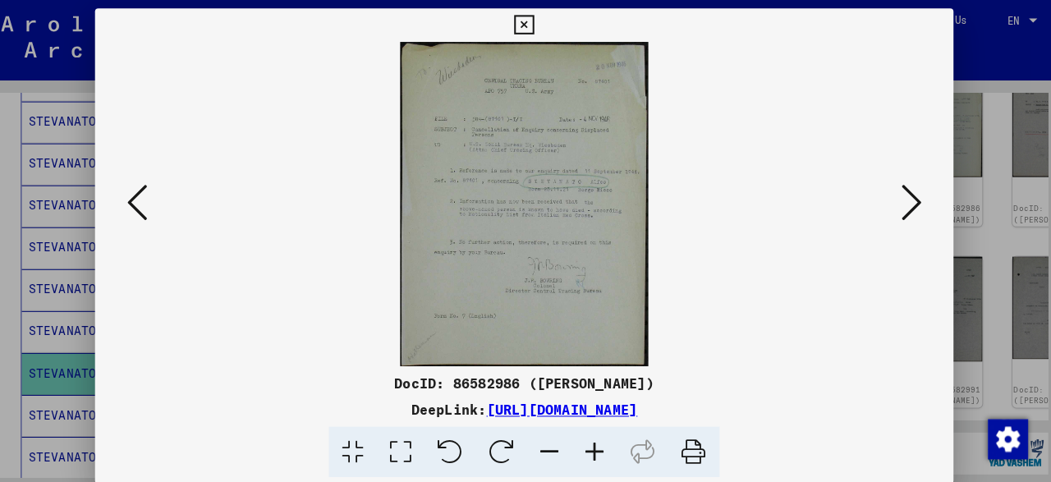
click at [146, 209] on icon at bounding box center [146, 198] width 20 height 39
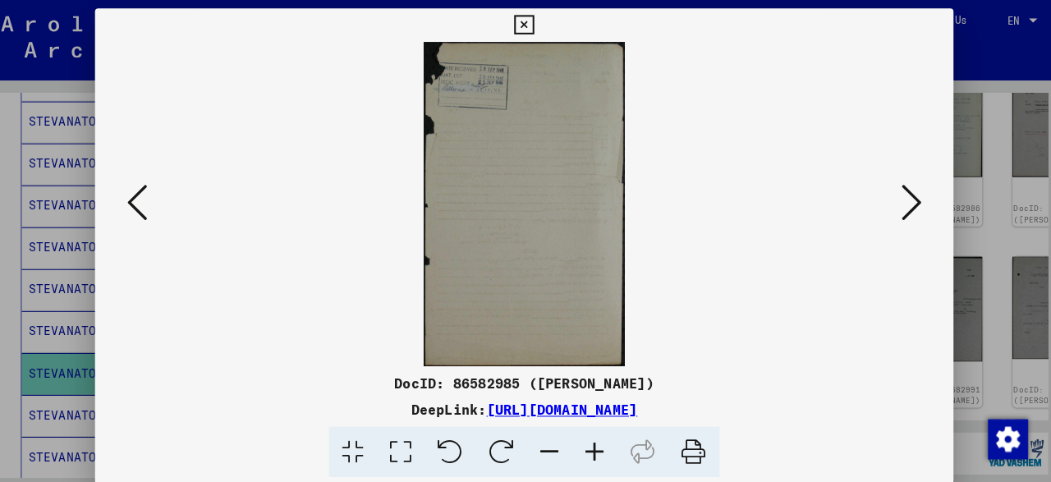
click at [146, 209] on icon at bounding box center [146, 198] width 20 height 39
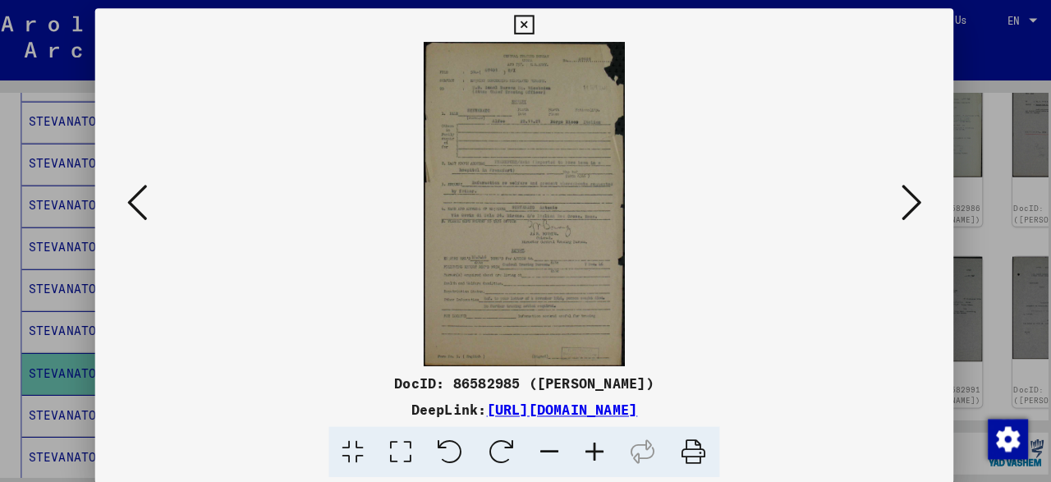
click at [146, 209] on icon at bounding box center [146, 198] width 20 height 39
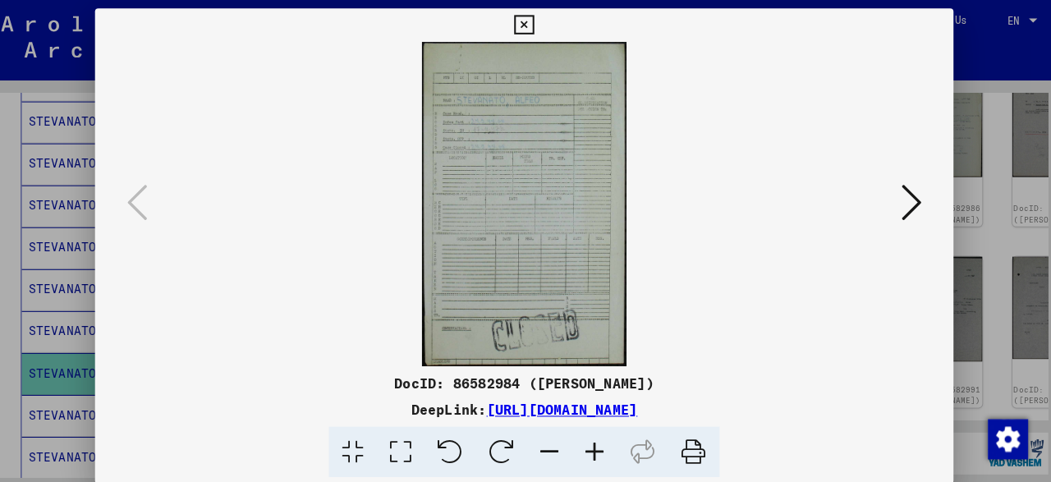
click at [919, 196] on button at bounding box center [905, 200] width 30 height 47
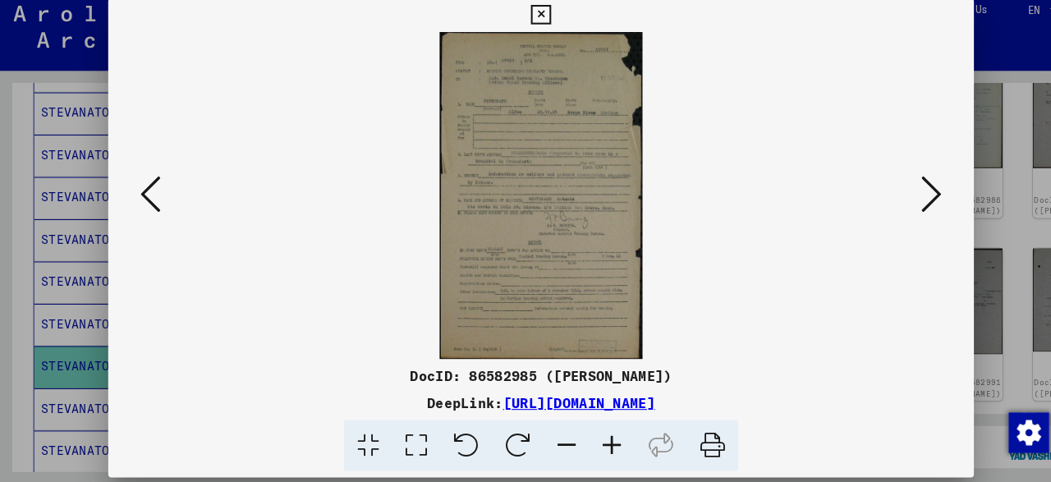
drag, startPoint x: 924, startPoint y: 203, endPoint x: 909, endPoint y: 202, distance: 14.8
click at [909, 202] on div at bounding box center [525, 200] width 841 height 318
click at [909, 202] on icon at bounding box center [905, 198] width 20 height 39
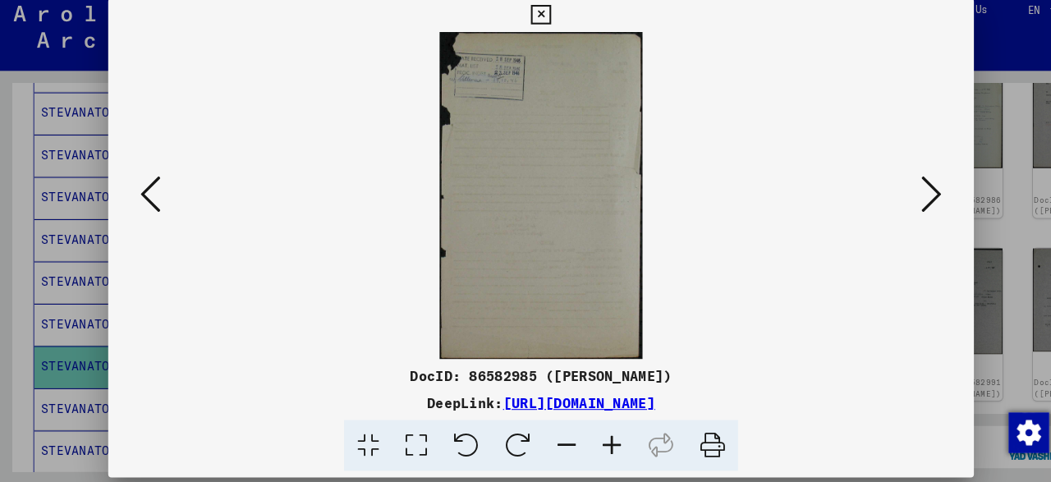
click at [909, 202] on icon at bounding box center [905, 198] width 20 height 39
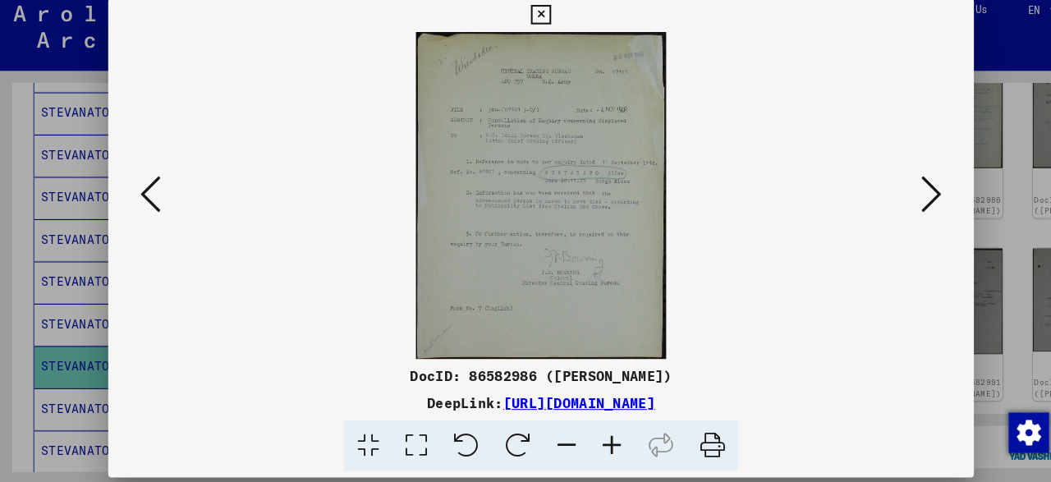
click at [909, 202] on icon at bounding box center [905, 198] width 20 height 39
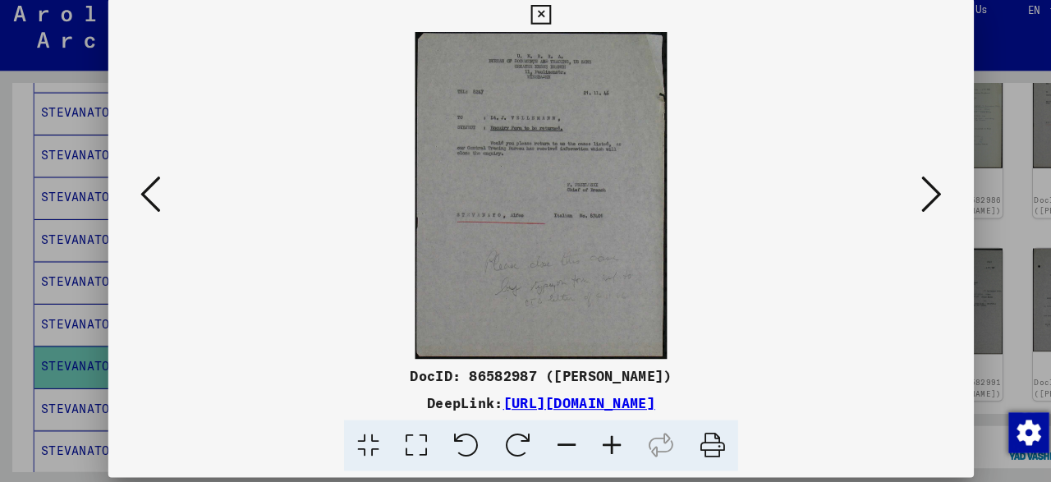
click at [909, 202] on icon at bounding box center [905, 198] width 20 height 39
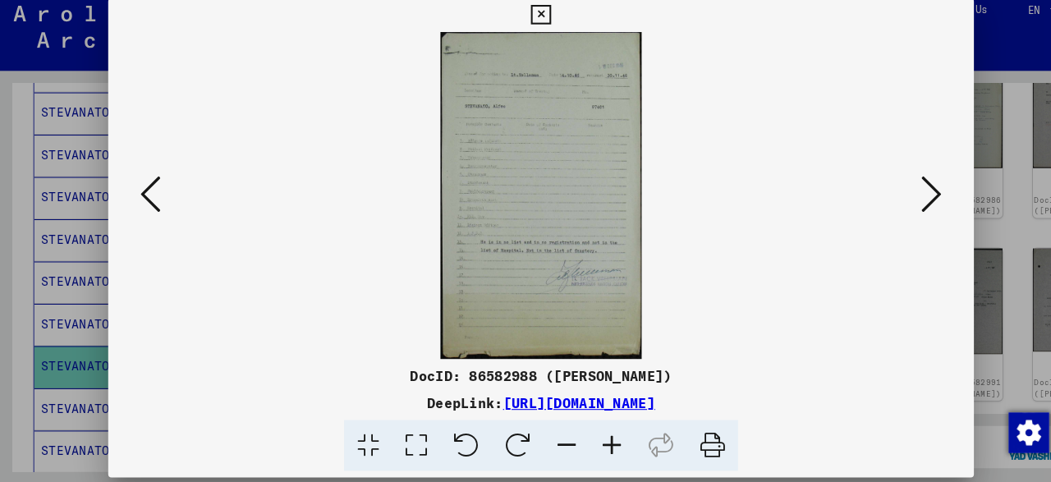
click at [909, 202] on icon at bounding box center [905, 198] width 20 height 39
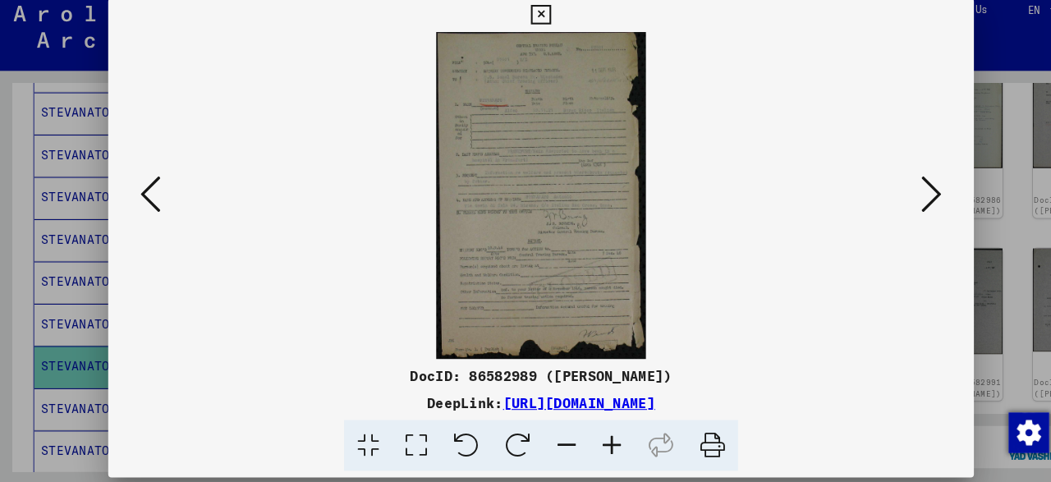
click at [909, 202] on icon at bounding box center [905, 198] width 20 height 39
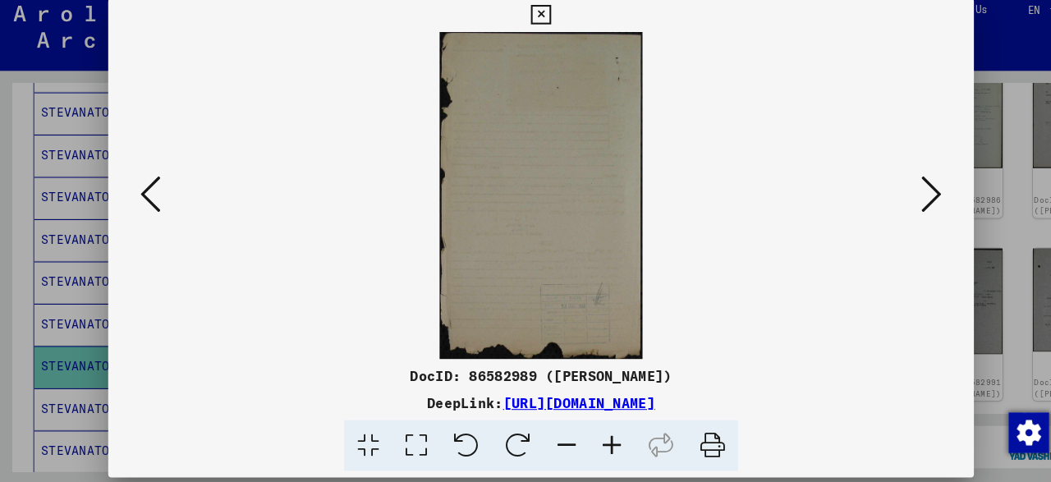
click at [909, 202] on icon at bounding box center [905, 198] width 20 height 39
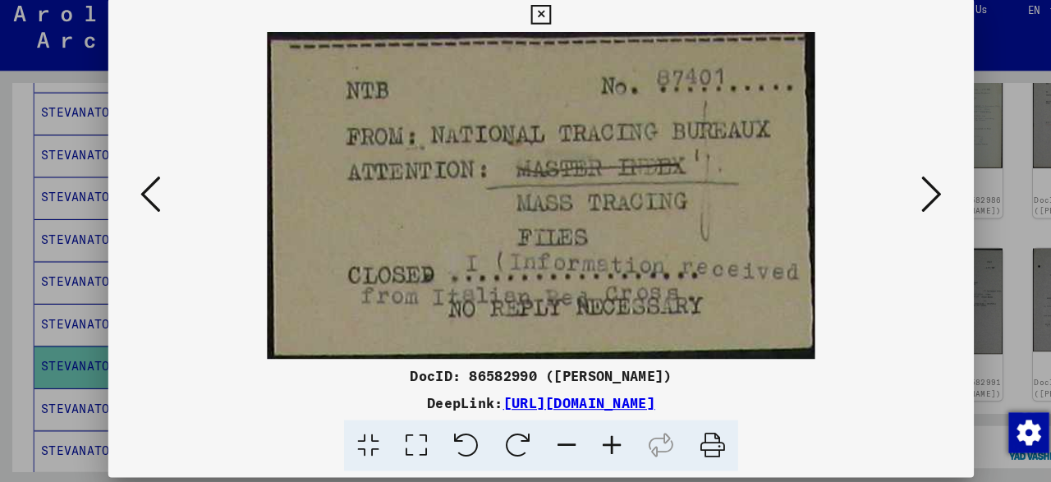
click at [909, 202] on icon at bounding box center [905, 198] width 20 height 39
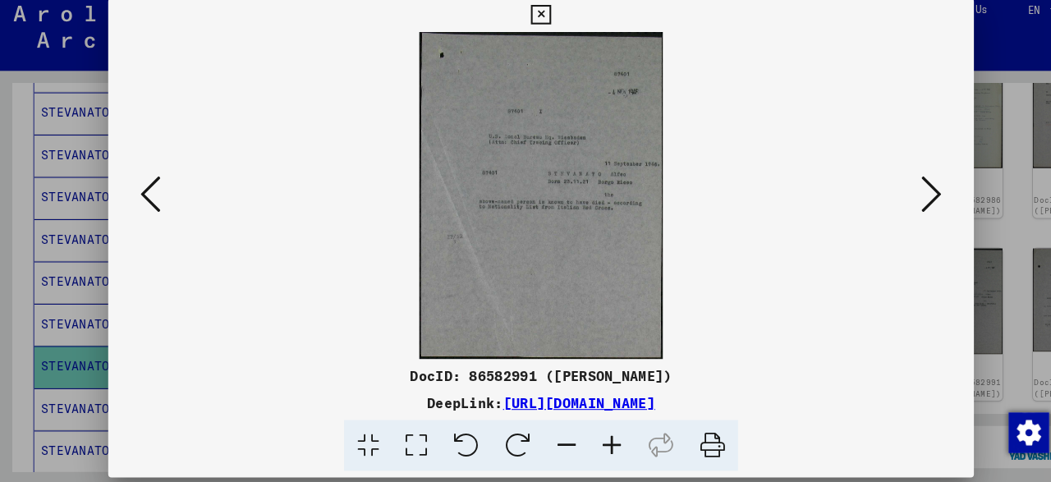
click at [909, 202] on icon at bounding box center [905, 198] width 20 height 39
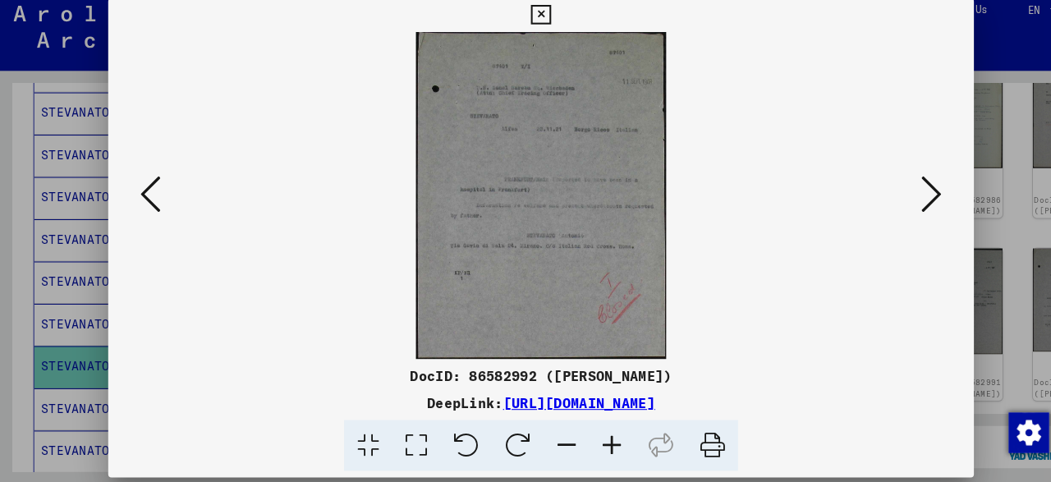
click at [909, 202] on icon at bounding box center [905, 198] width 20 height 39
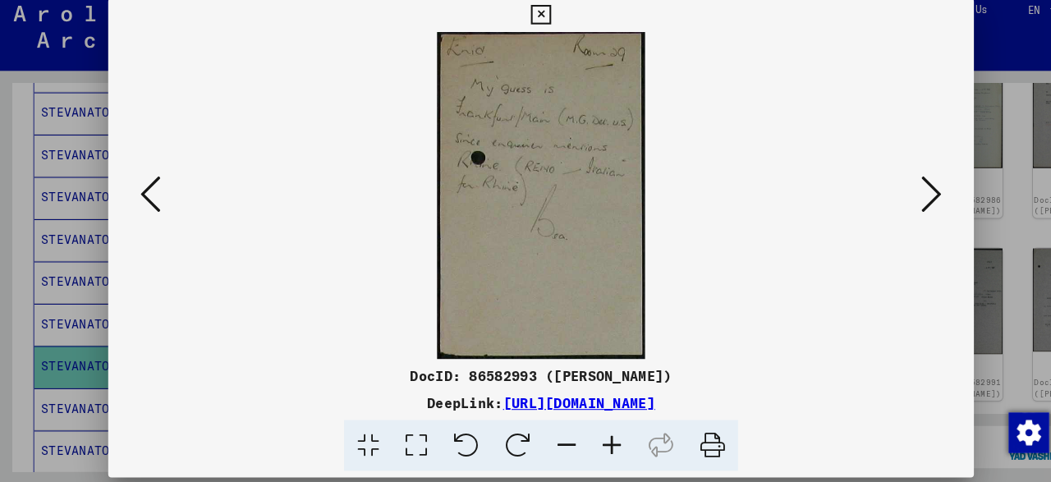
click at [907, 200] on icon at bounding box center [905, 198] width 20 height 39
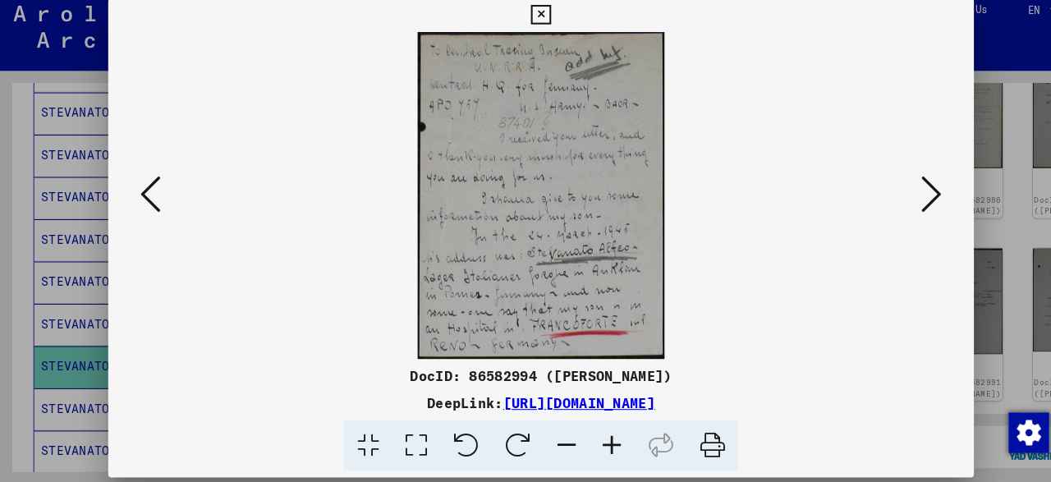
click at [907, 200] on icon at bounding box center [905, 198] width 20 height 39
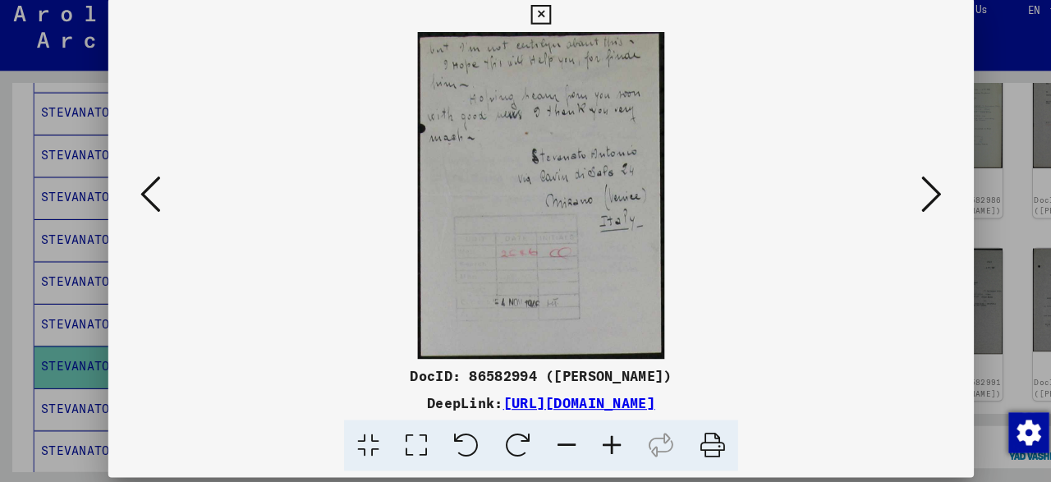
click at [907, 200] on icon at bounding box center [905, 198] width 20 height 39
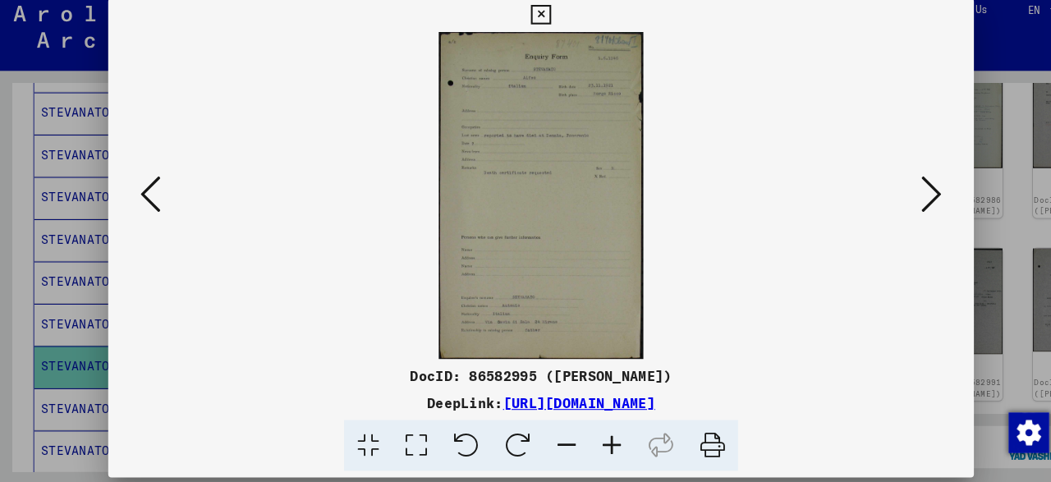
click at [907, 200] on icon at bounding box center [905, 198] width 20 height 39
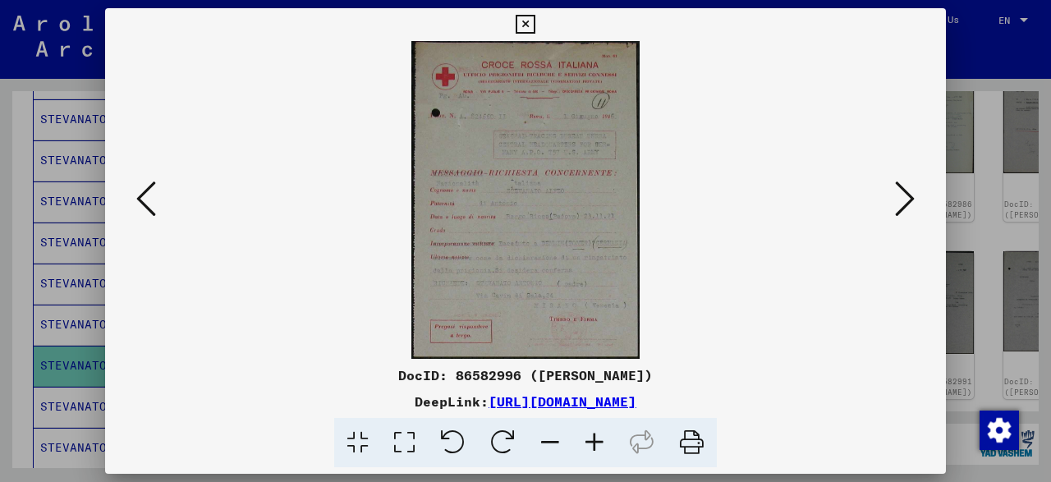
click at [899, 196] on icon at bounding box center [905, 198] width 20 height 39
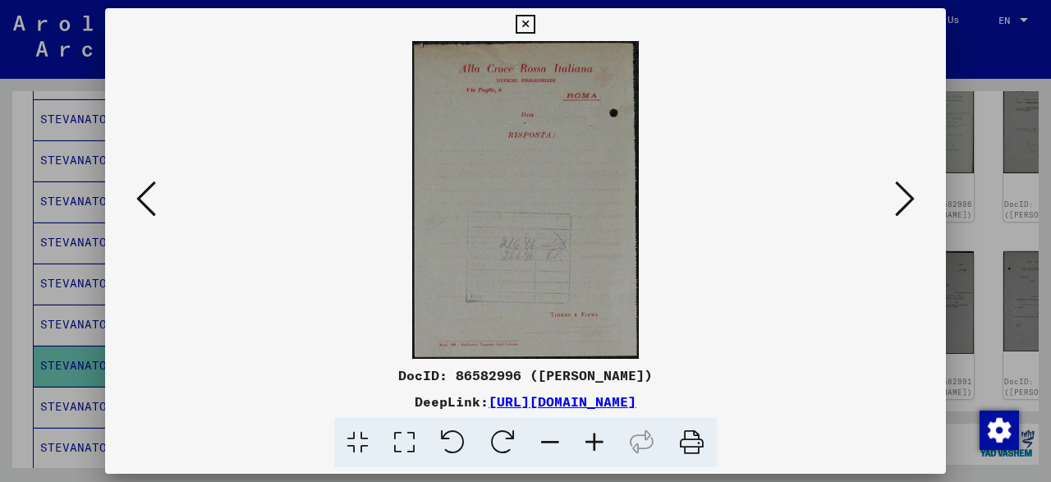
click at [905, 200] on icon at bounding box center [905, 198] width 20 height 39
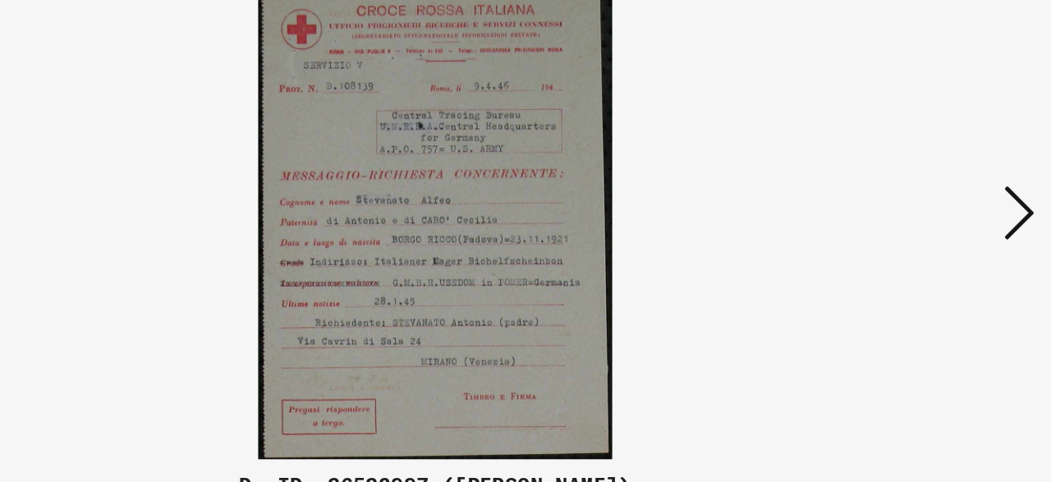
click at [902, 191] on icon at bounding box center [905, 198] width 20 height 39
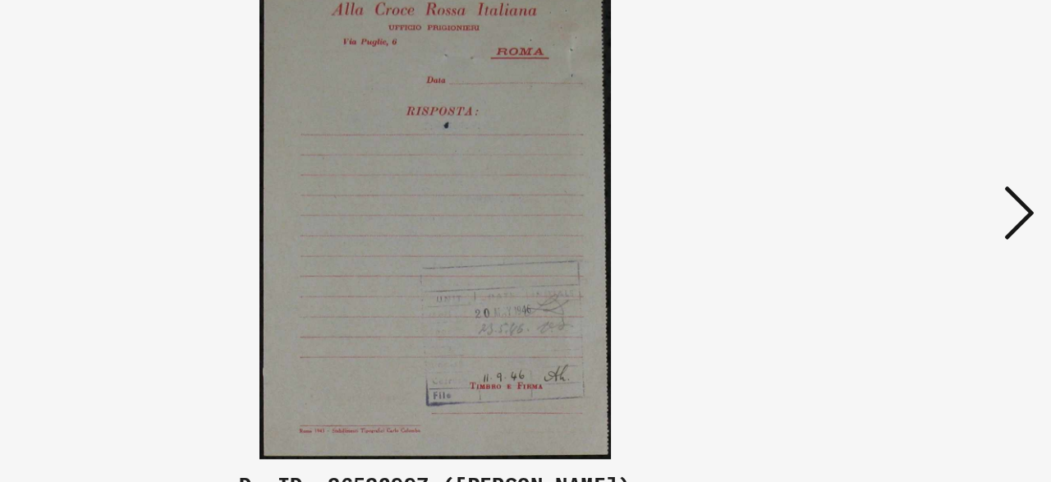
click at [902, 191] on icon at bounding box center [905, 198] width 20 height 39
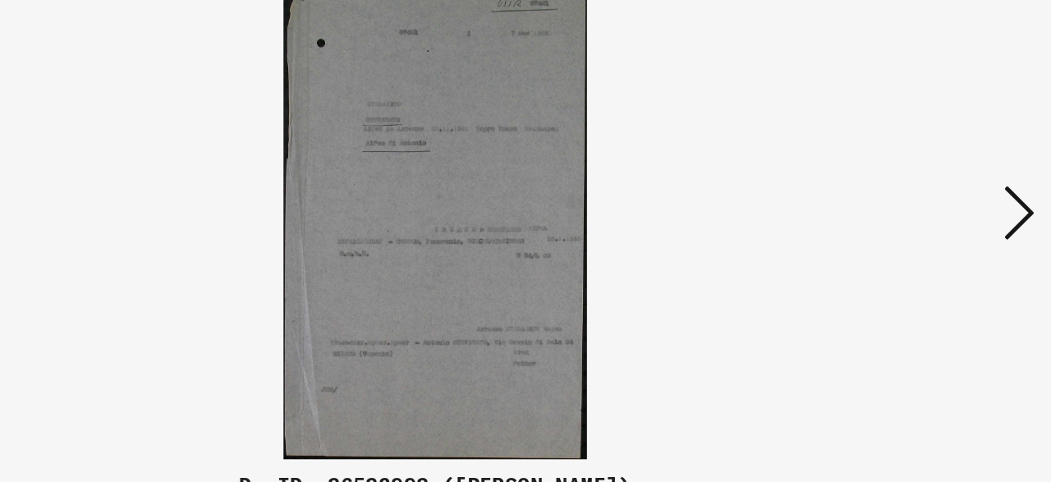
click at [902, 191] on icon at bounding box center [905, 198] width 20 height 39
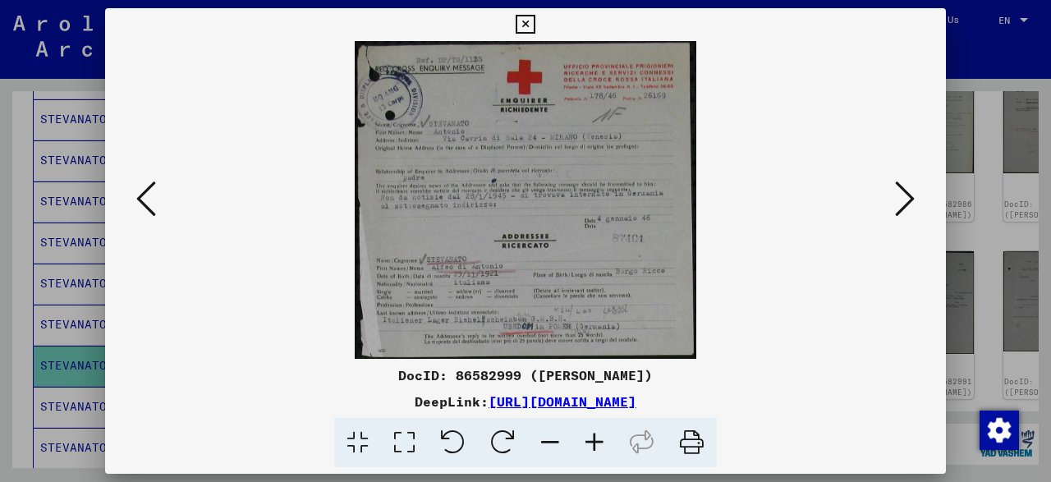
click at [898, 206] on icon at bounding box center [905, 198] width 20 height 39
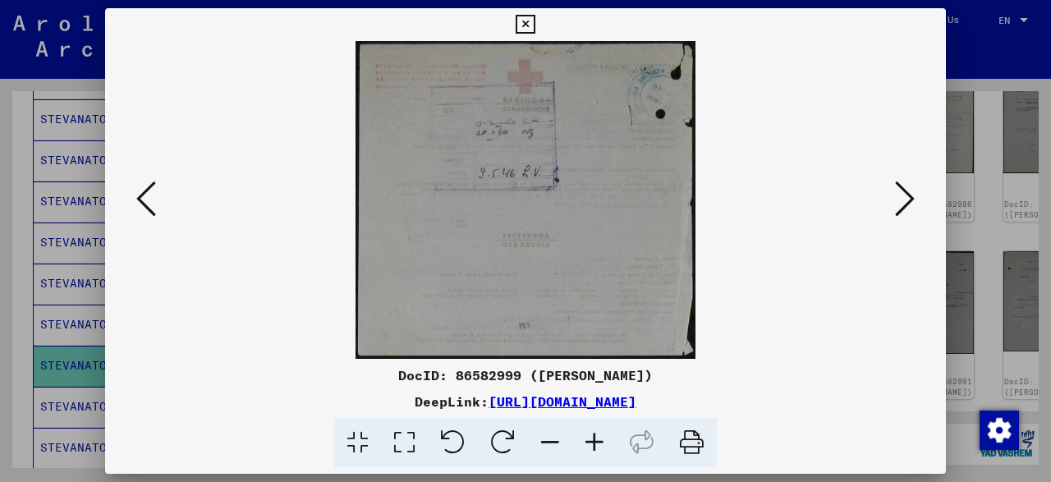
click at [898, 206] on icon at bounding box center [905, 198] width 20 height 39
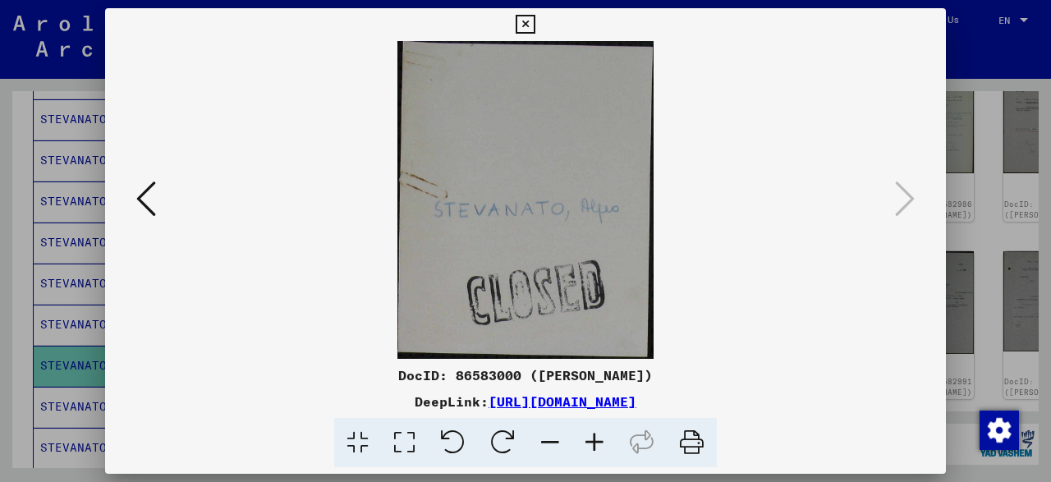
click at [535, 22] on icon at bounding box center [525, 25] width 19 height 20
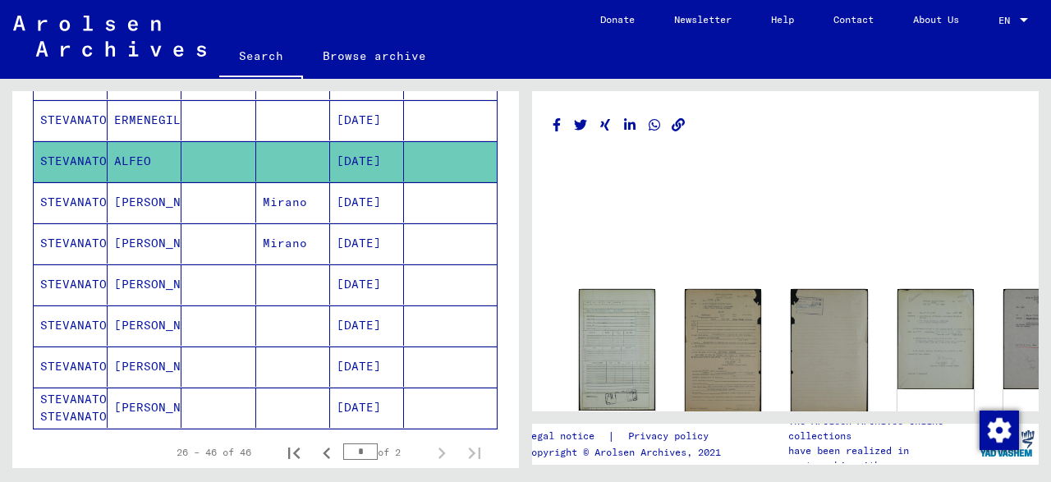
scroll to position [780, 0]
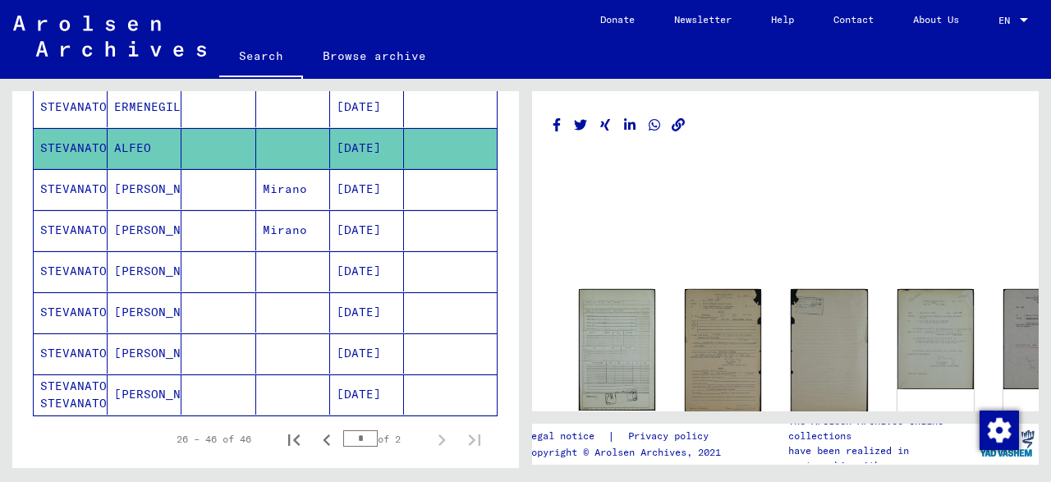
click at [355, 388] on mat-cell "[DATE]" at bounding box center [367, 395] width 74 height 40
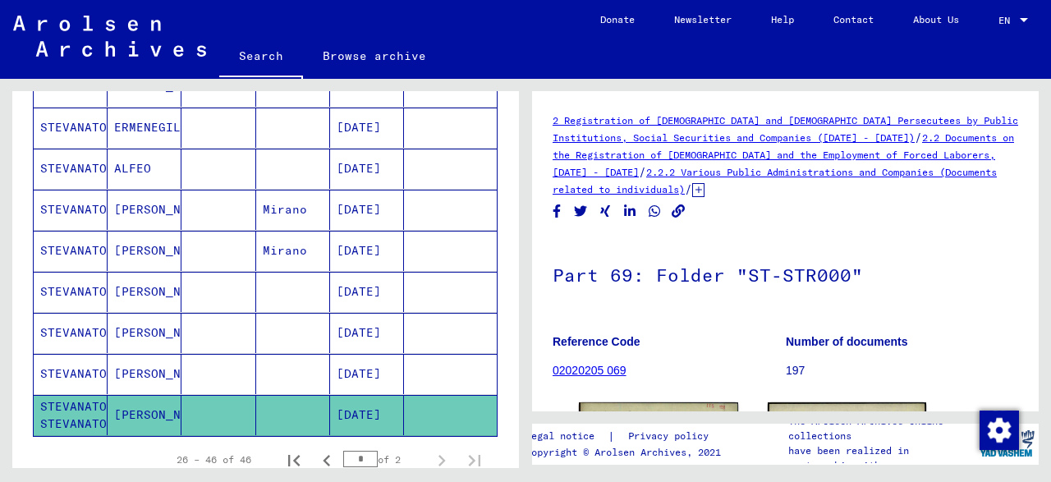
scroll to position [165, 0]
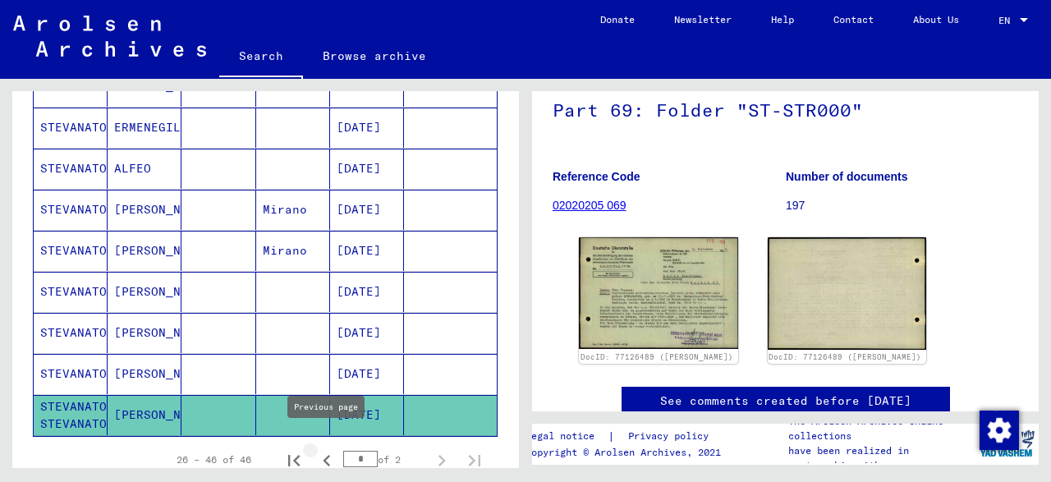
click at [324, 449] on icon "Previous page" at bounding box center [326, 460] width 23 height 23
type input "*"
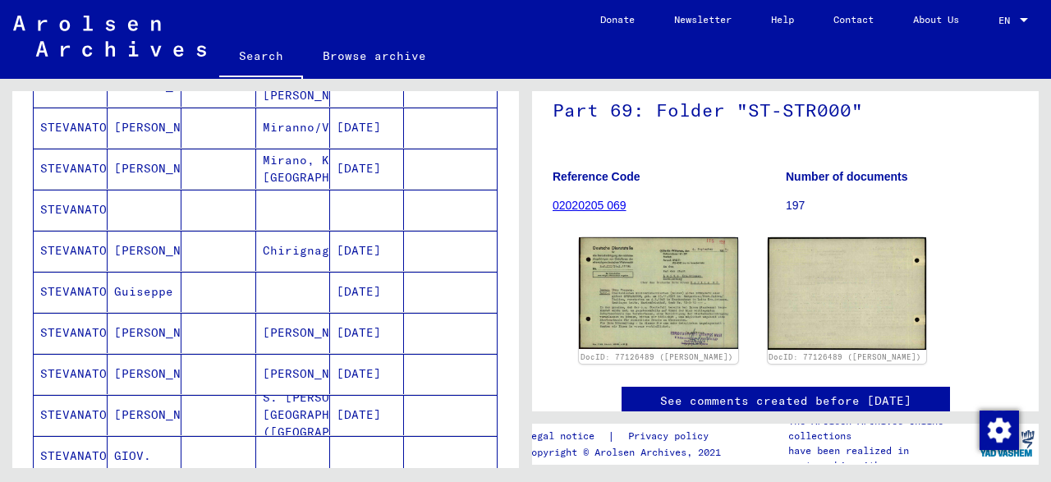
click at [348, 395] on mat-cell "[DATE]" at bounding box center [367, 415] width 74 height 40
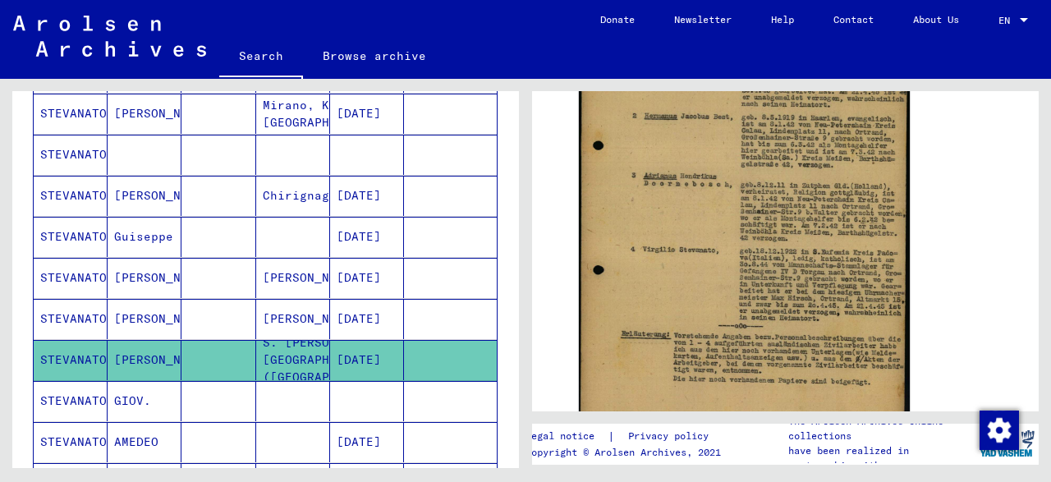
scroll to position [460, 0]
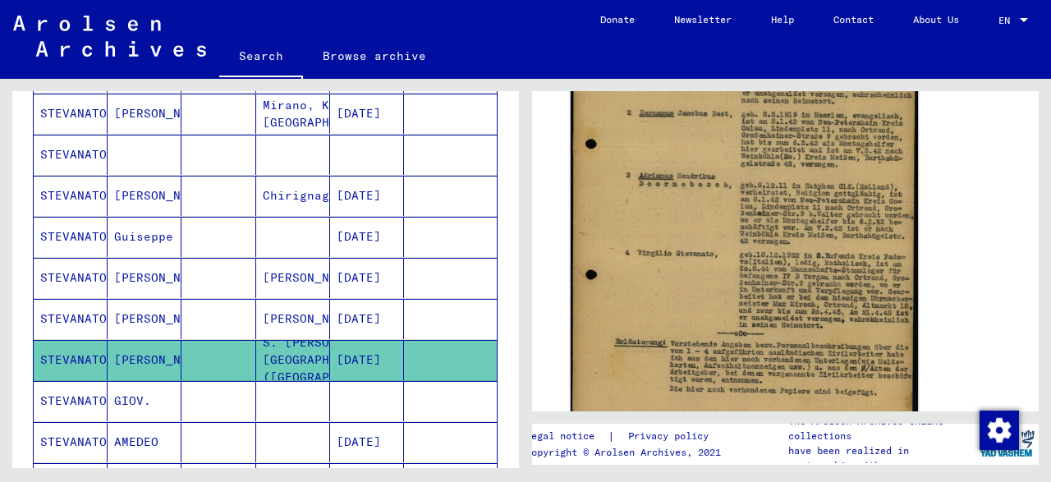
click at [674, 274] on img at bounding box center [744, 203] width 347 height 491
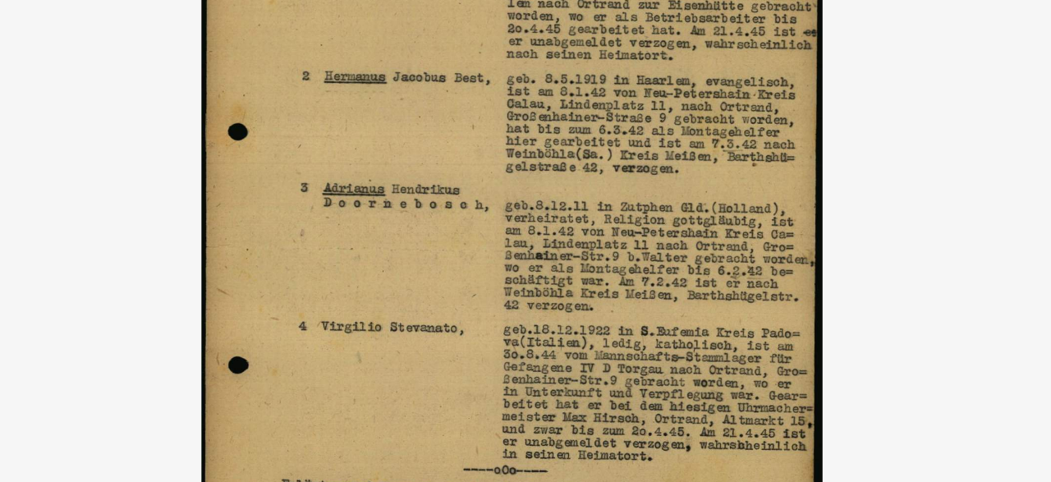
scroll to position [814, 0]
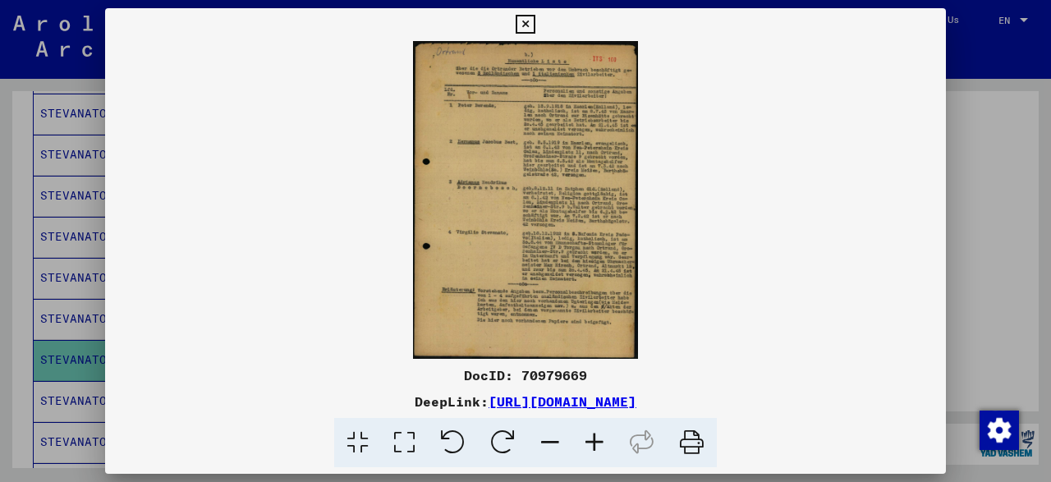
click at [564, 319] on img at bounding box center [525, 200] width 841 height 318
click at [628, 403] on link "[URL][DOMAIN_NAME]" at bounding box center [563, 401] width 148 height 16
click at [522, 177] on img at bounding box center [525, 200] width 841 height 318
click at [544, 439] on icon at bounding box center [550, 443] width 44 height 50
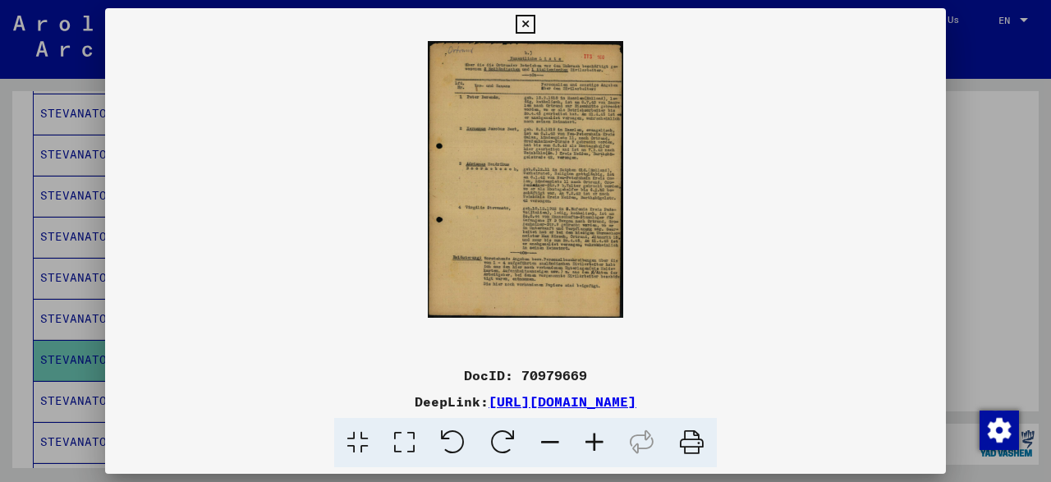
click at [592, 439] on icon at bounding box center [595, 443] width 44 height 50
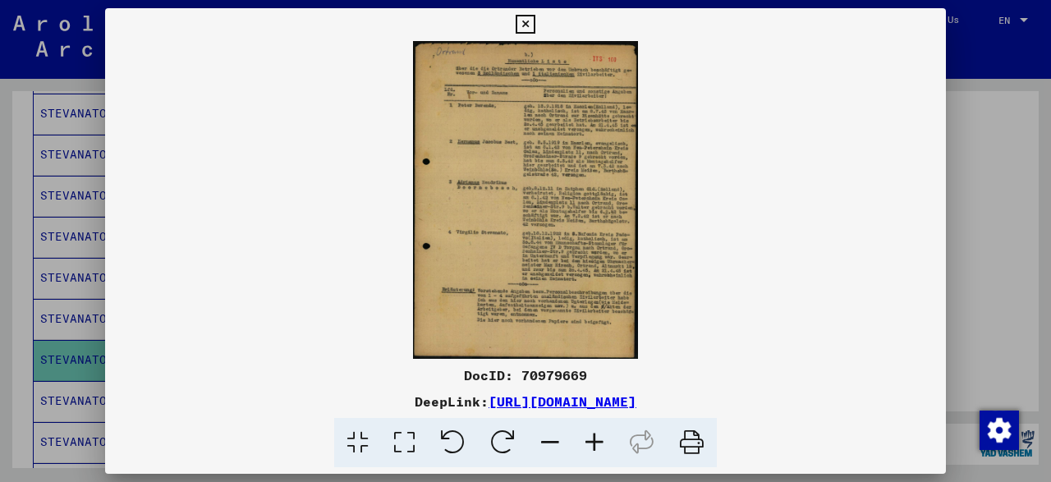
click at [404, 449] on icon at bounding box center [404, 443] width 47 height 50
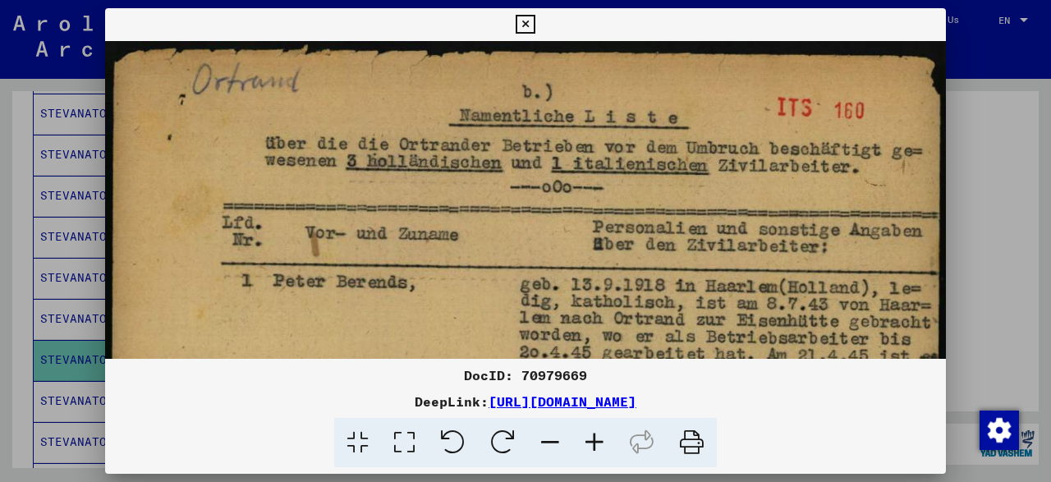
click at [409, 451] on icon at bounding box center [404, 443] width 47 height 50
click at [353, 451] on icon at bounding box center [357, 443] width 47 height 50
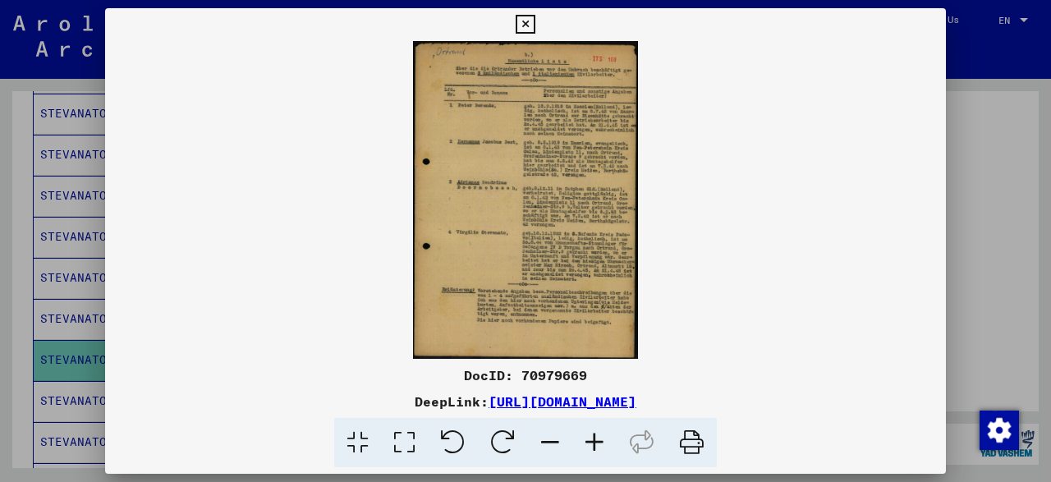
click at [502, 441] on icon at bounding box center [503, 443] width 50 height 50
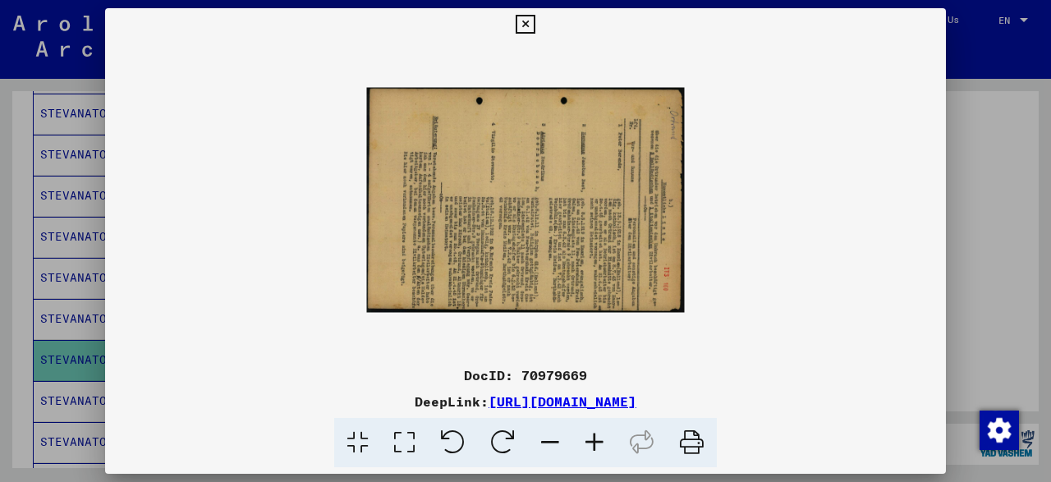
click at [502, 441] on icon at bounding box center [503, 443] width 50 height 50
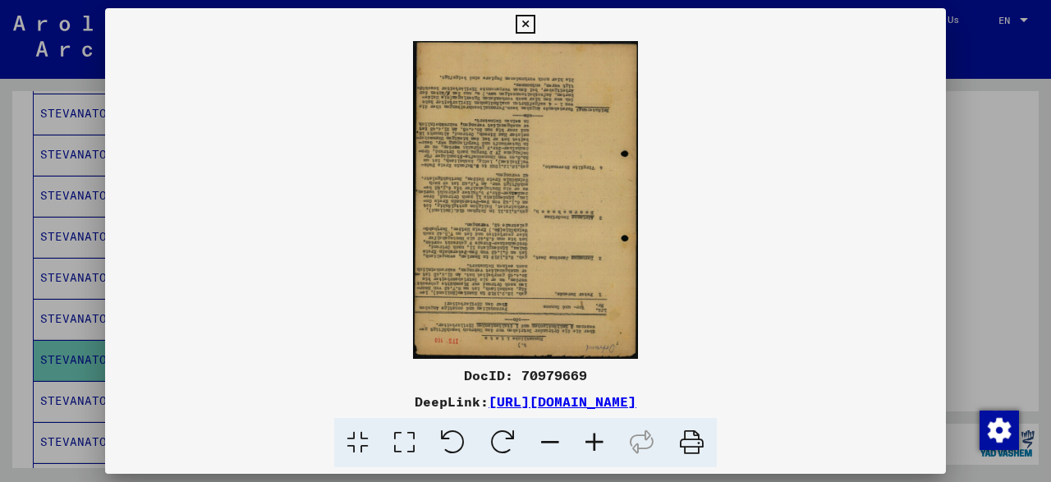
click at [502, 441] on icon at bounding box center [503, 443] width 50 height 50
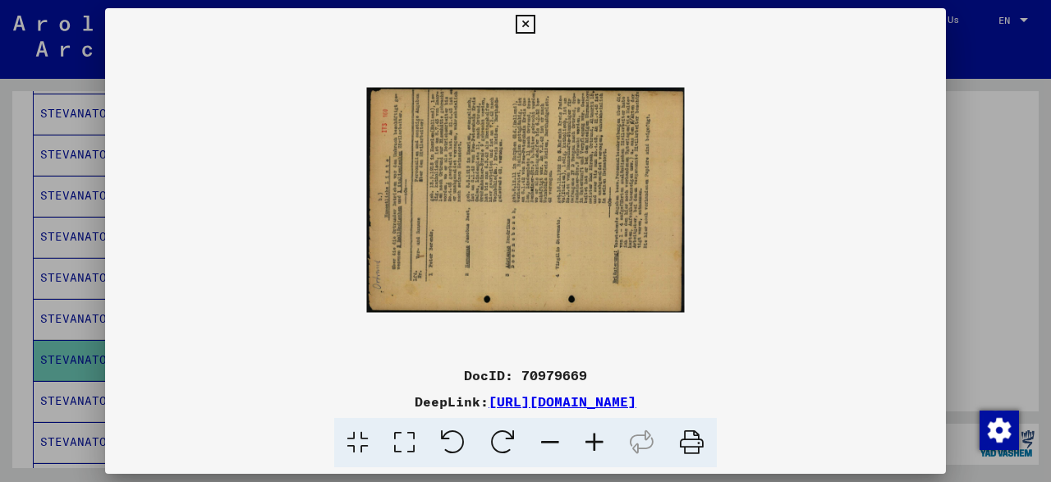
click at [502, 441] on icon at bounding box center [503, 443] width 50 height 50
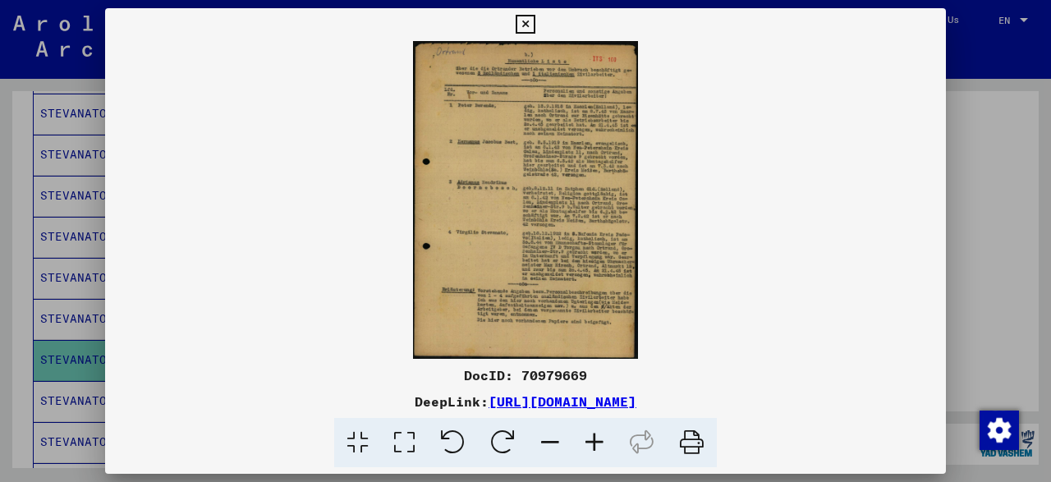
click at [692, 452] on icon at bounding box center [692, 443] width 50 height 50
